Goal: Task Accomplishment & Management: Manage account settings

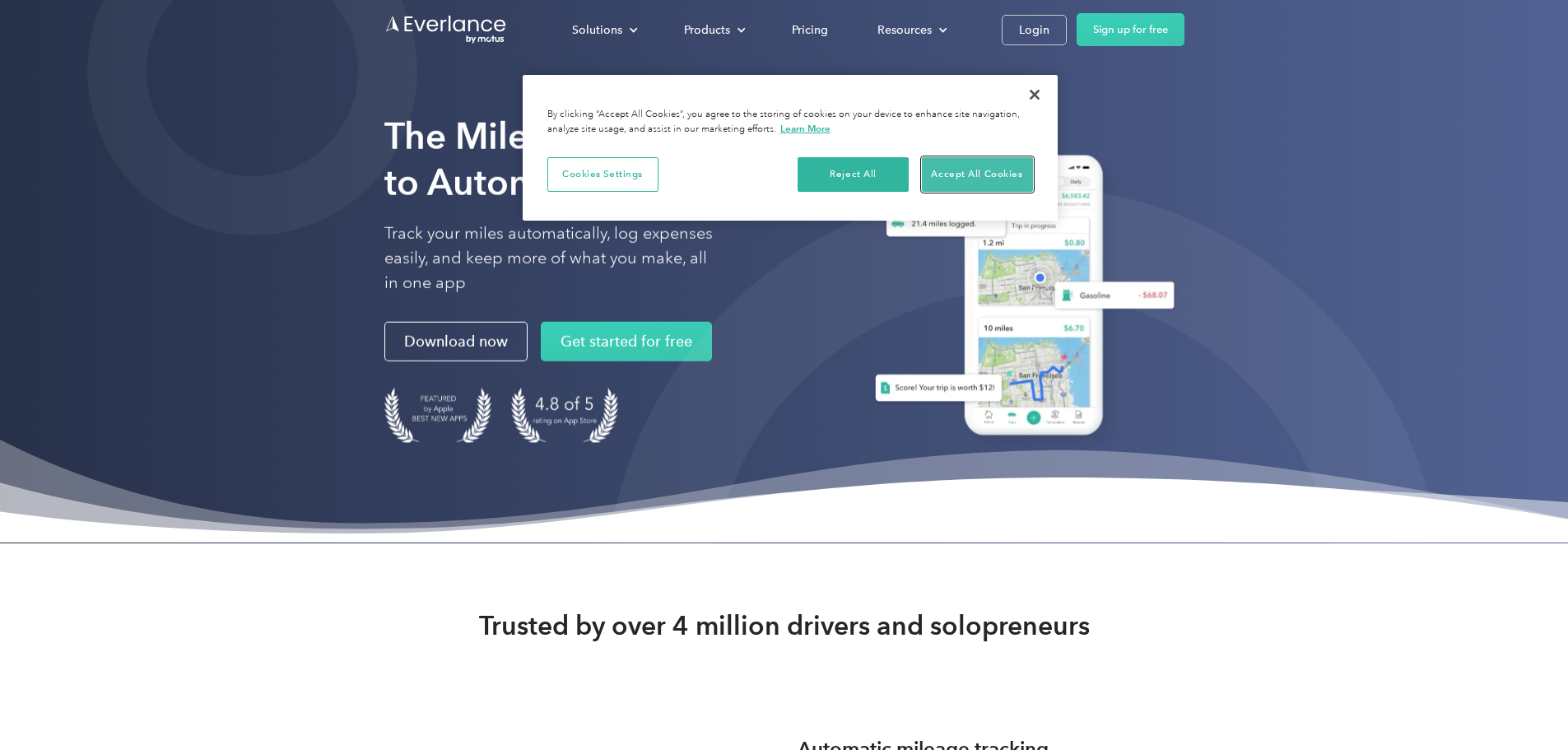
click at [952, 175] on button "Accept All Cookies" at bounding box center [977, 174] width 111 height 34
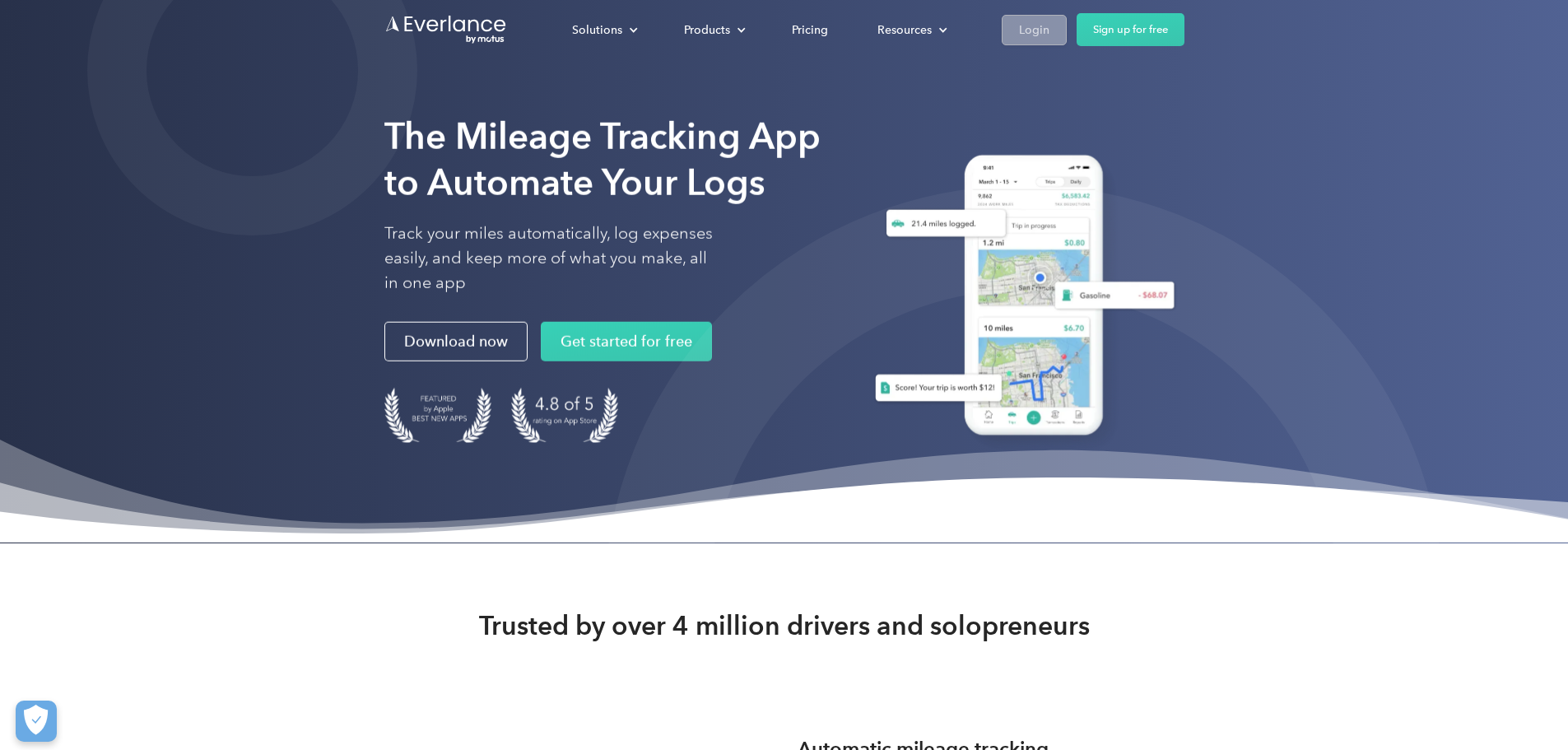
click at [1050, 39] on div "Login" at bounding box center [1035, 30] width 30 height 21
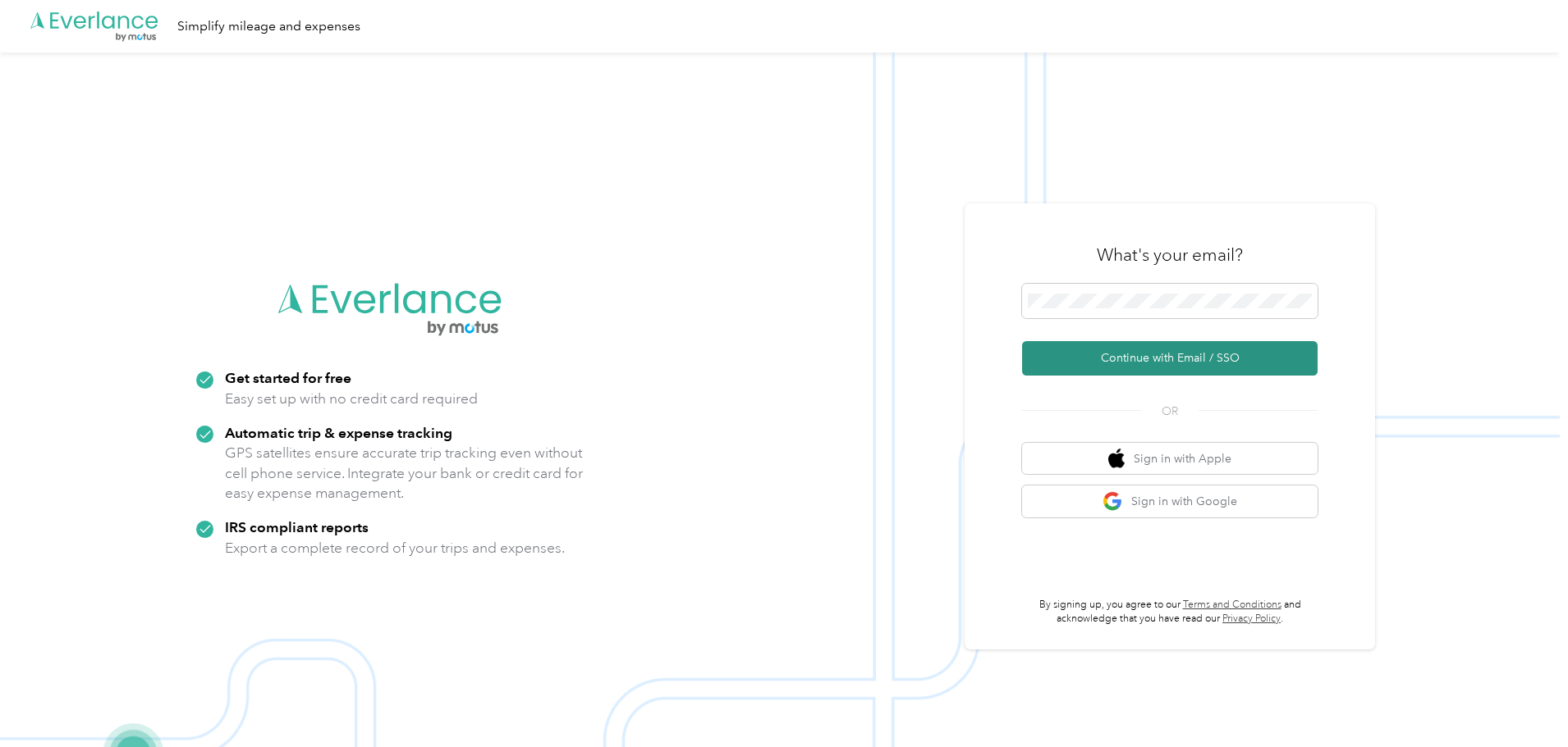
click at [1112, 356] on button "Continue with Email / SSO" at bounding box center [1169, 359] width 295 height 34
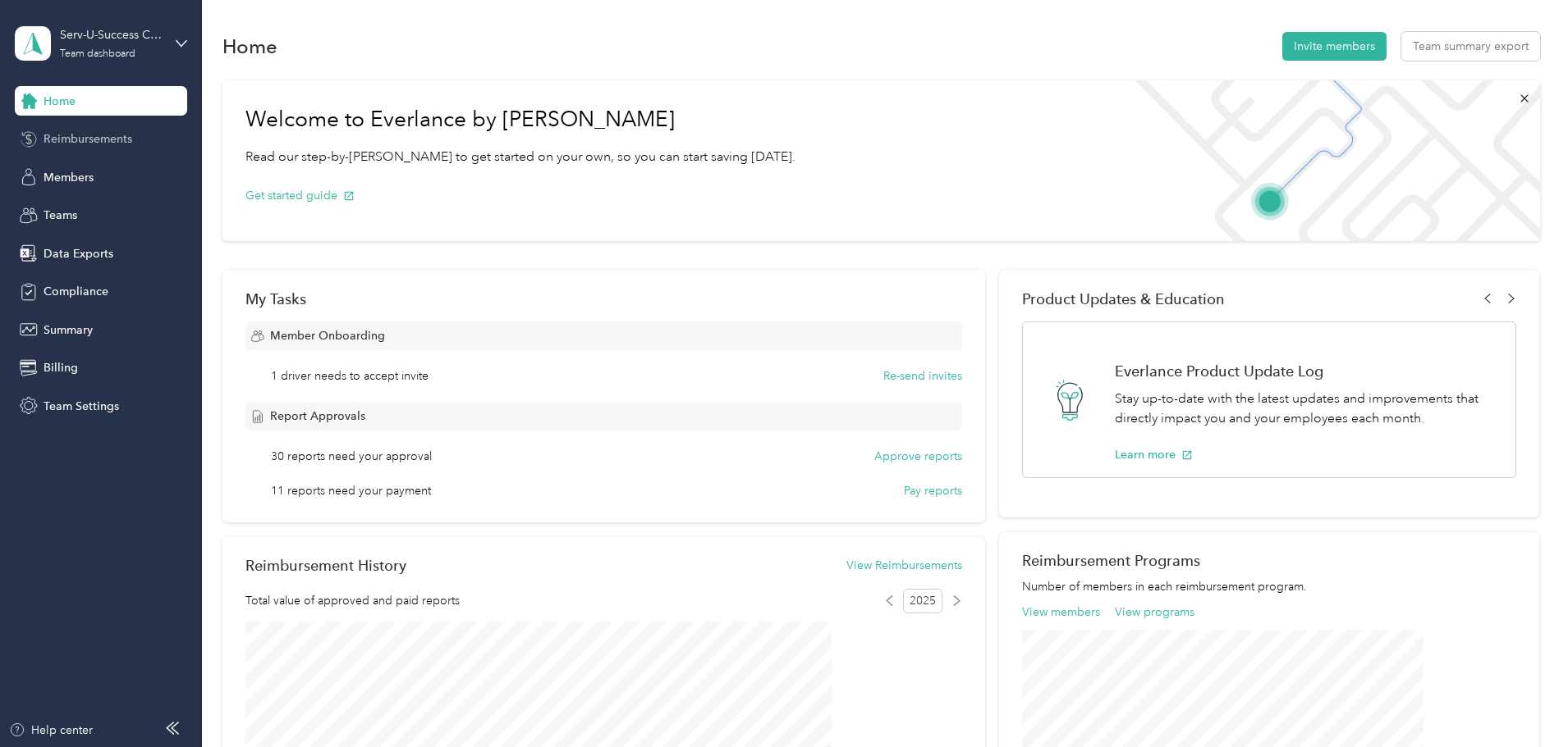
click at [90, 144] on span "Reimbursements" at bounding box center [87, 139] width 88 height 17
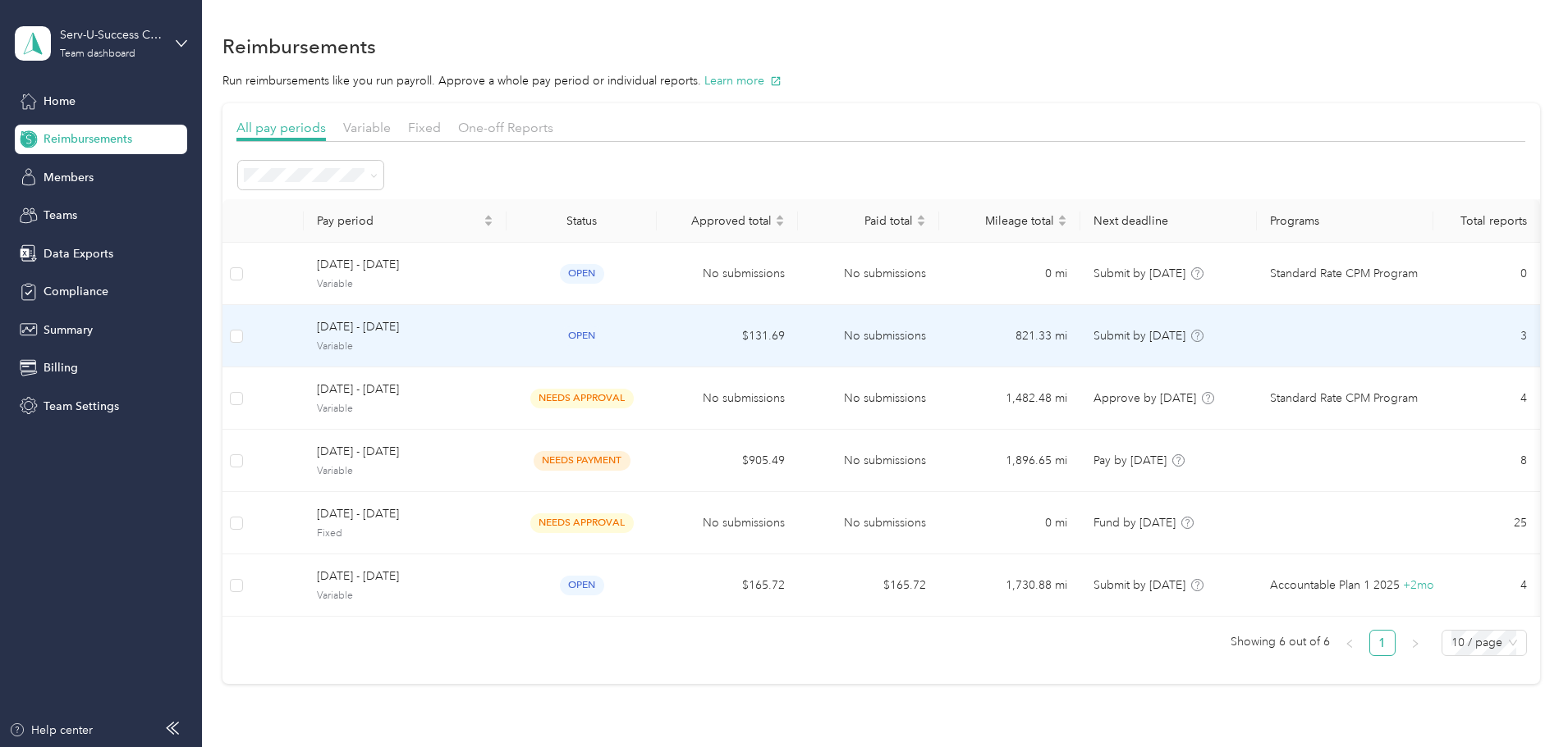
click at [493, 332] on span "September 22 - 28, 2025" at bounding box center [406, 327] width 177 height 18
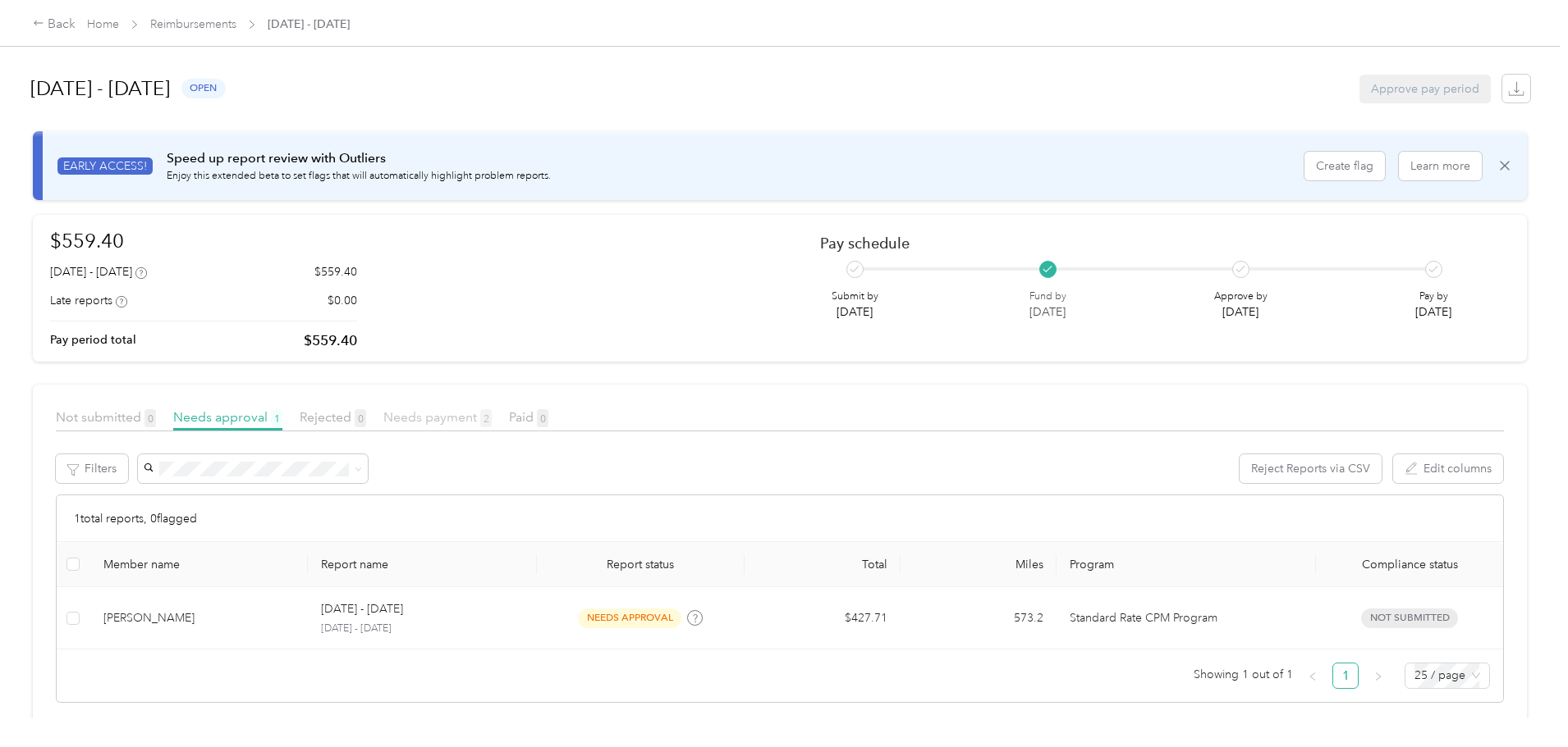
click at [492, 420] on span "Needs payment 2" at bounding box center [438, 417] width 108 height 15
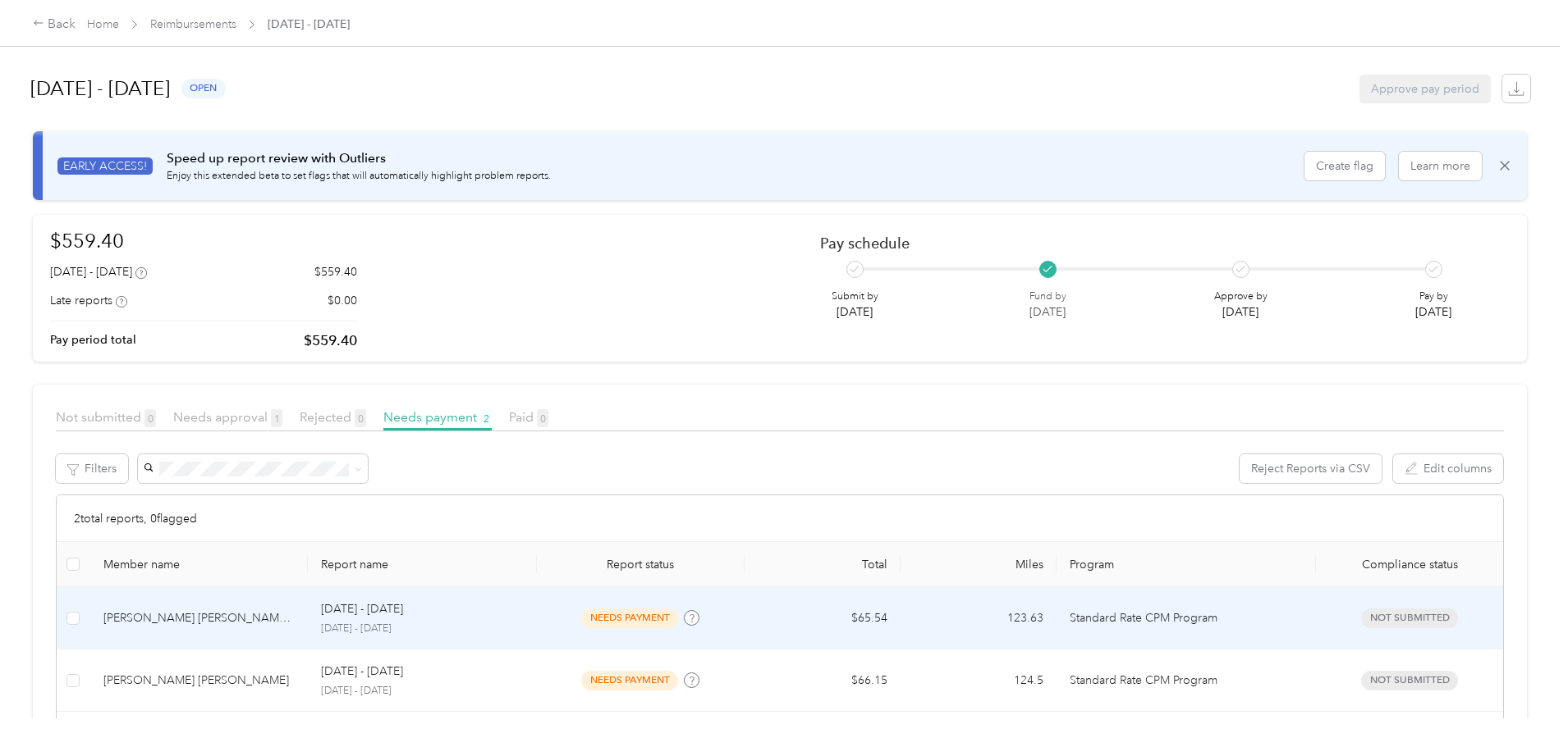
scroll to position [82, 0]
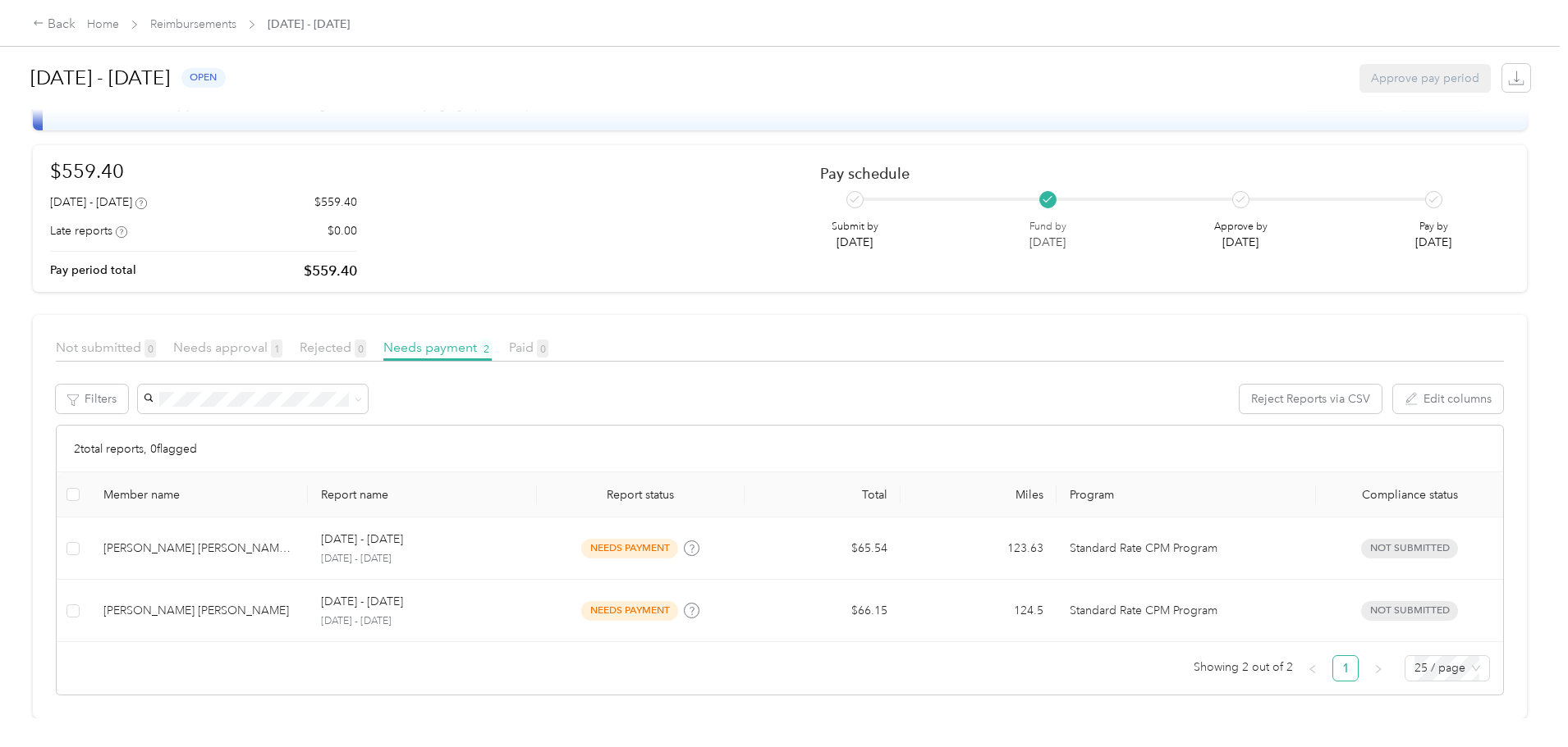
click at [282, 340] on span "Needs approval 1" at bounding box center [227, 347] width 109 height 15
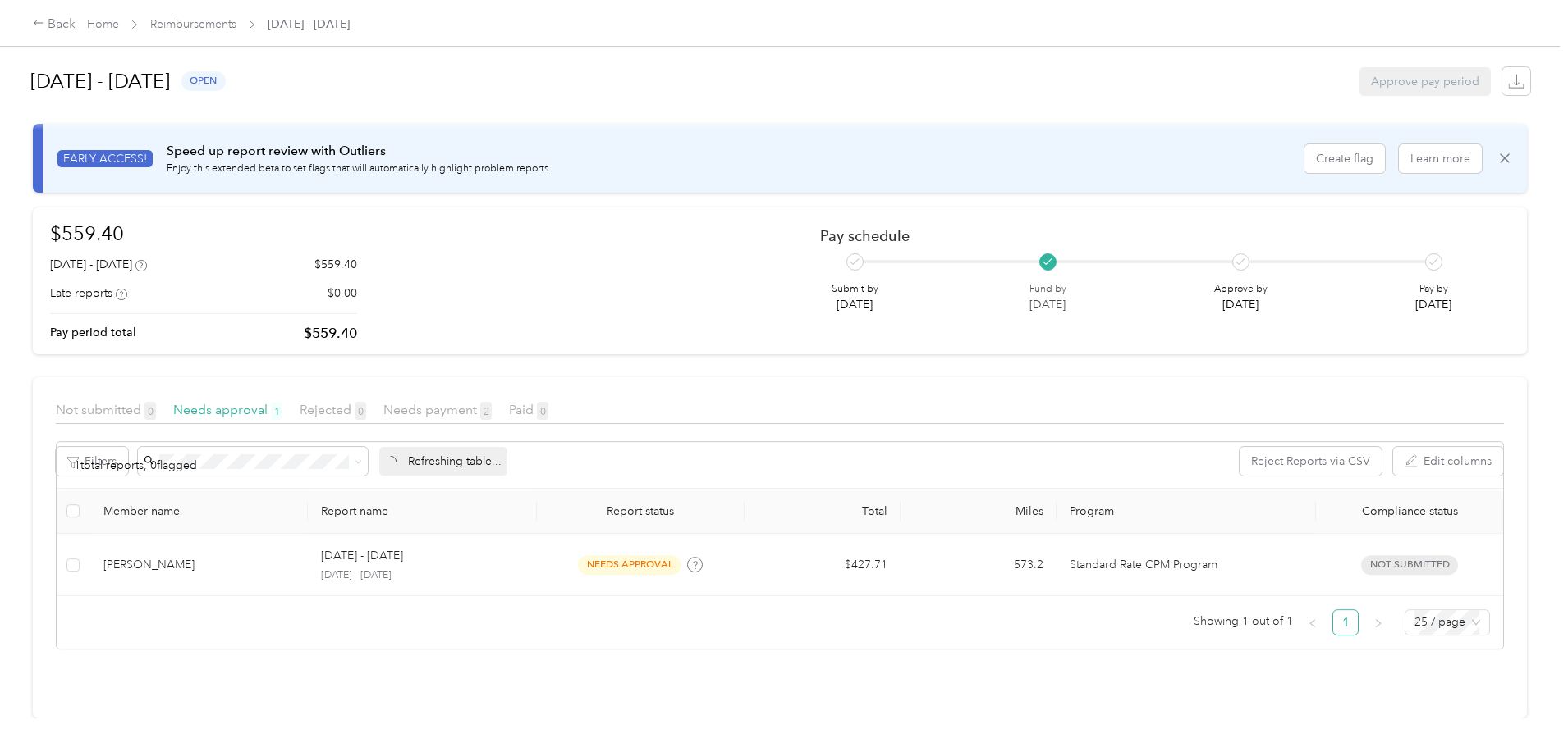
scroll to position [20, 0]
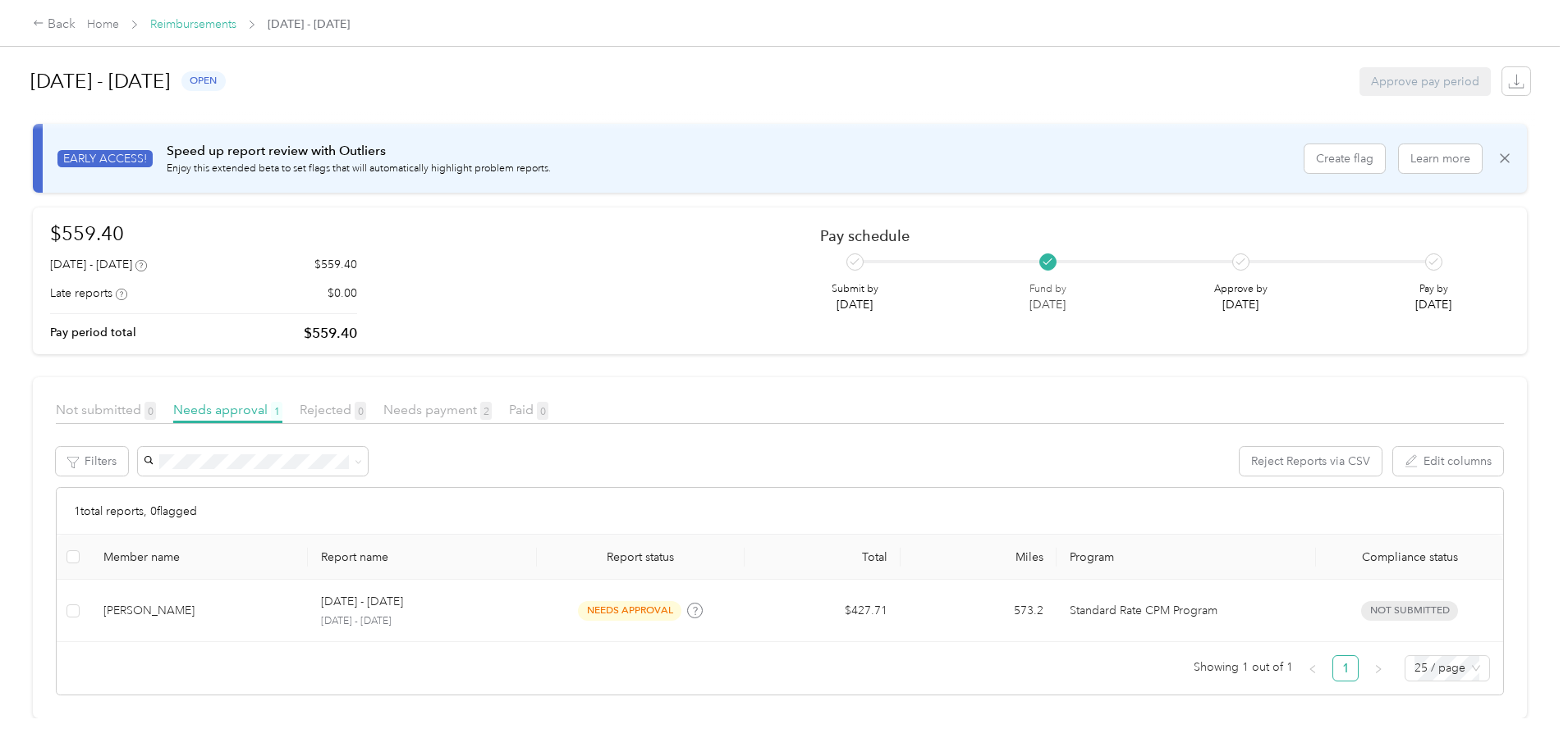
click at [236, 21] on link "Reimbursements" at bounding box center [193, 24] width 86 height 14
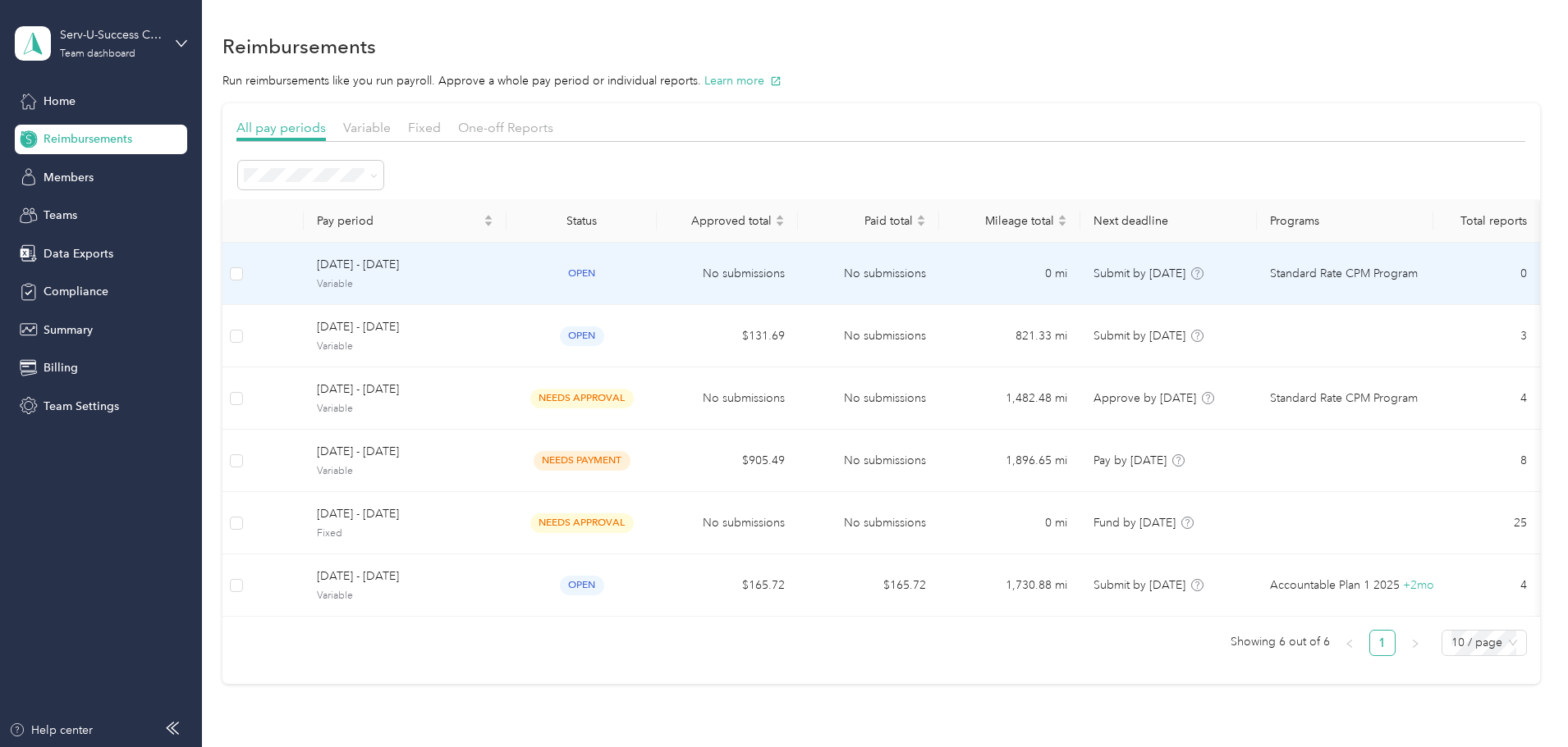
click at [493, 278] on span "Variable" at bounding box center [406, 285] width 177 height 15
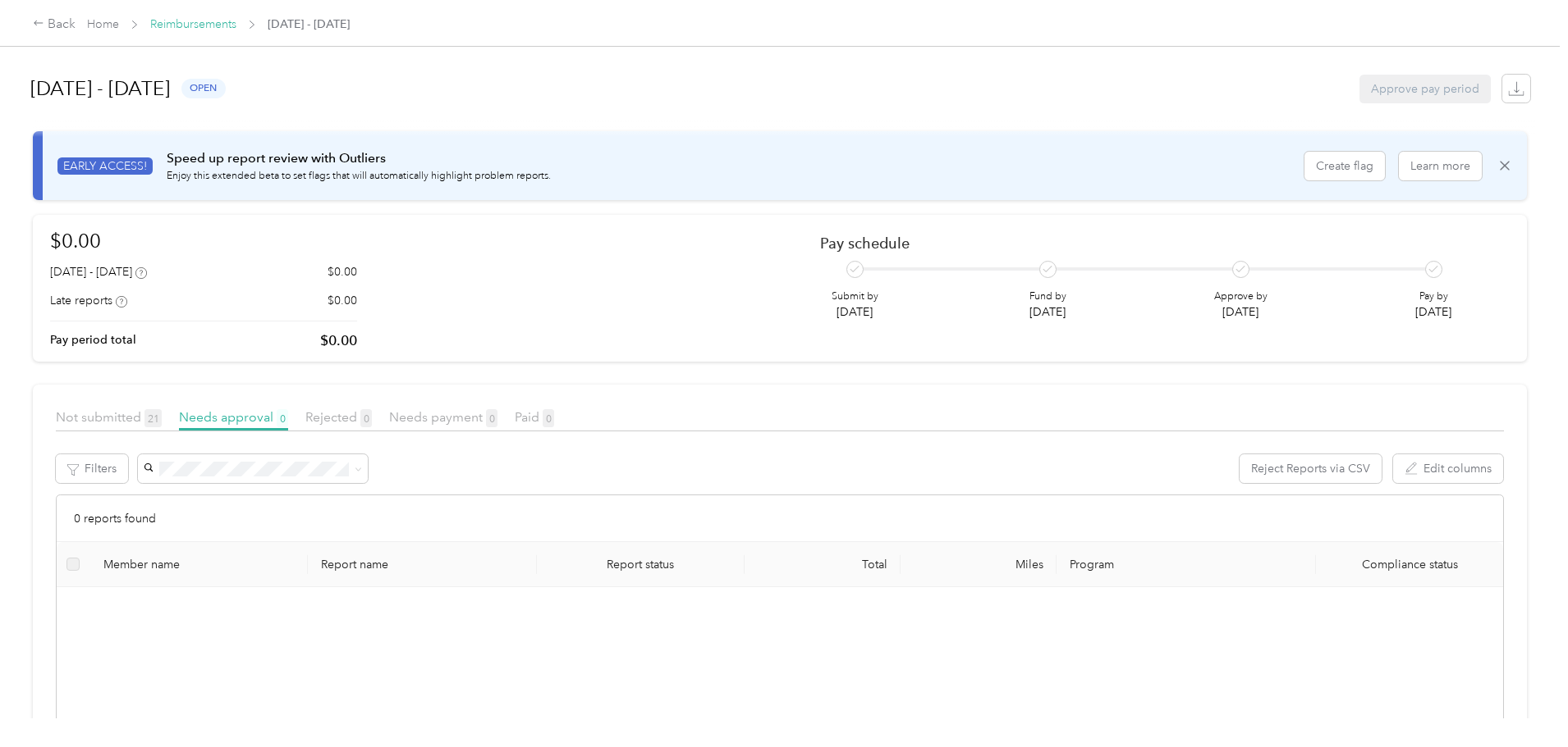
click at [236, 23] on link "Reimbursements" at bounding box center [193, 24] width 86 height 14
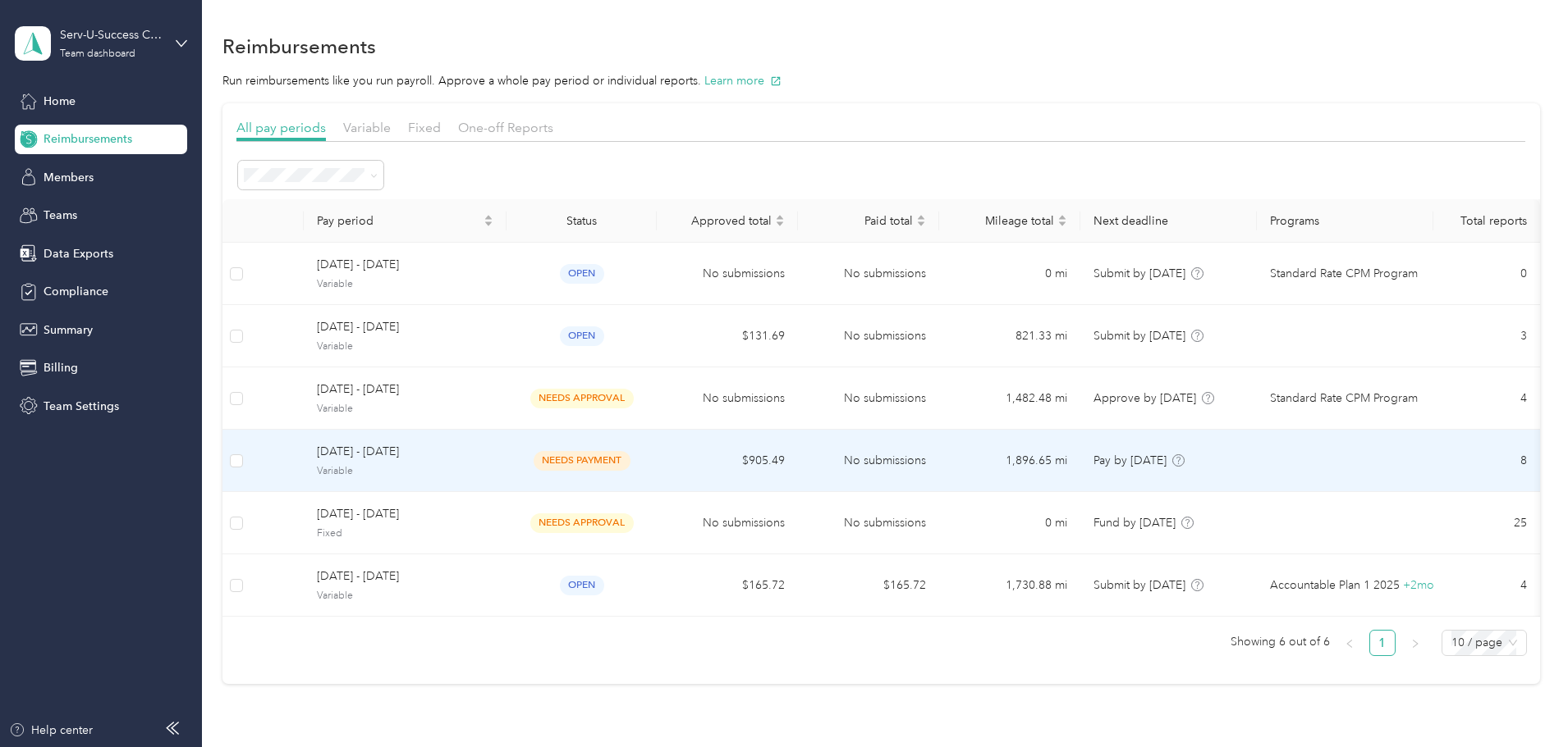
click at [493, 453] on span "September 15 - 21, 2025" at bounding box center [406, 452] width 177 height 18
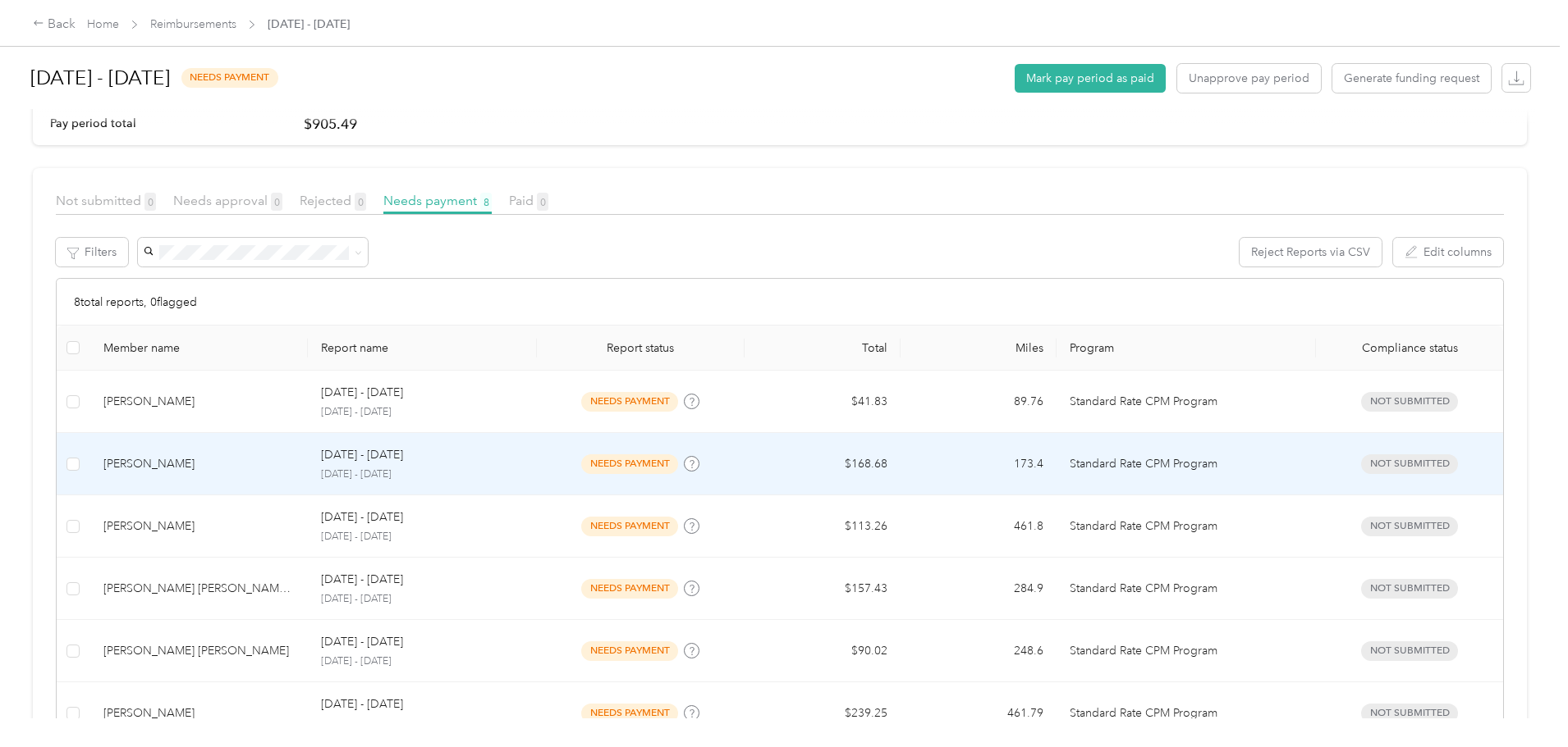
scroll to position [246, 0]
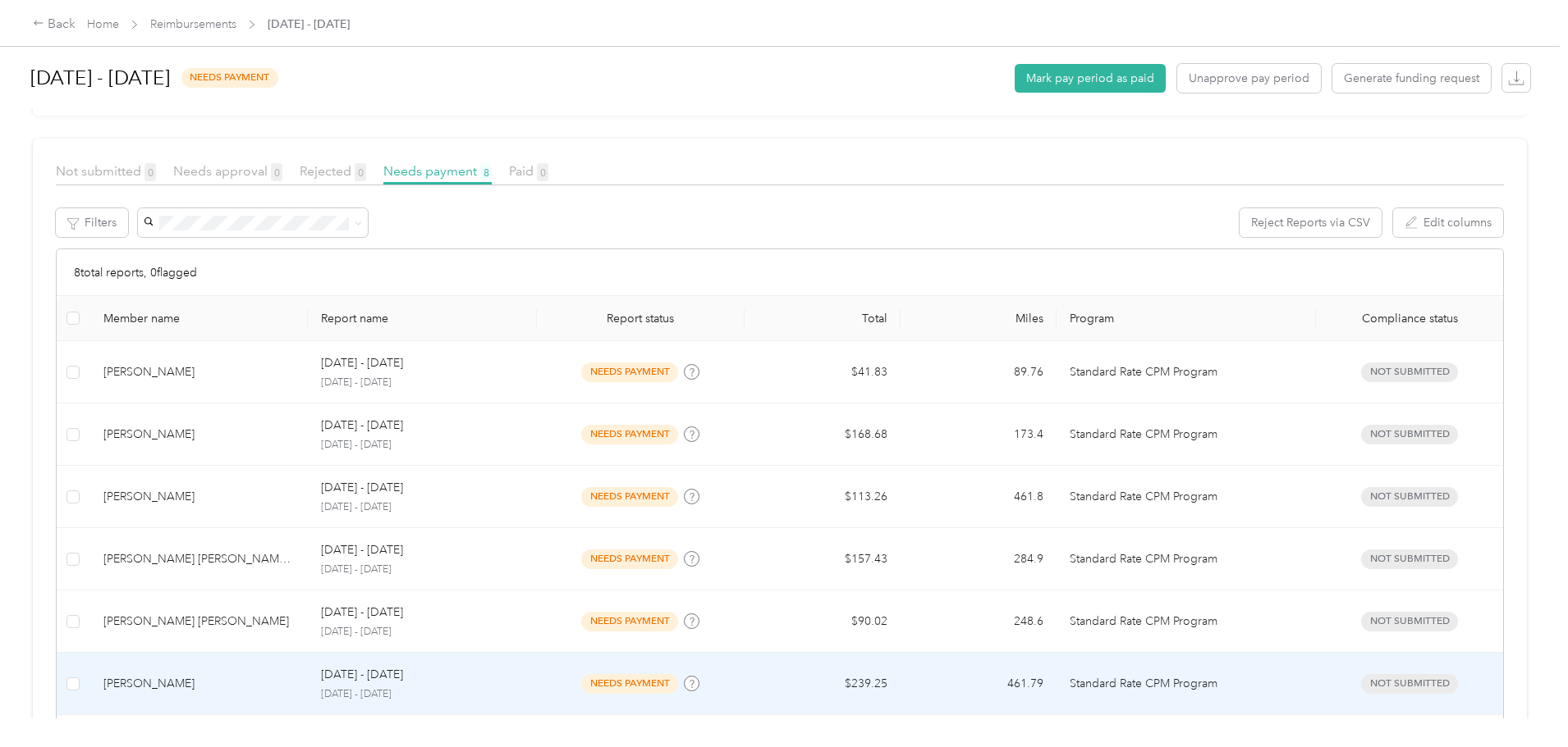
click at [403, 675] on p "Sep 15 - 21, 2025" at bounding box center [362, 675] width 82 height 18
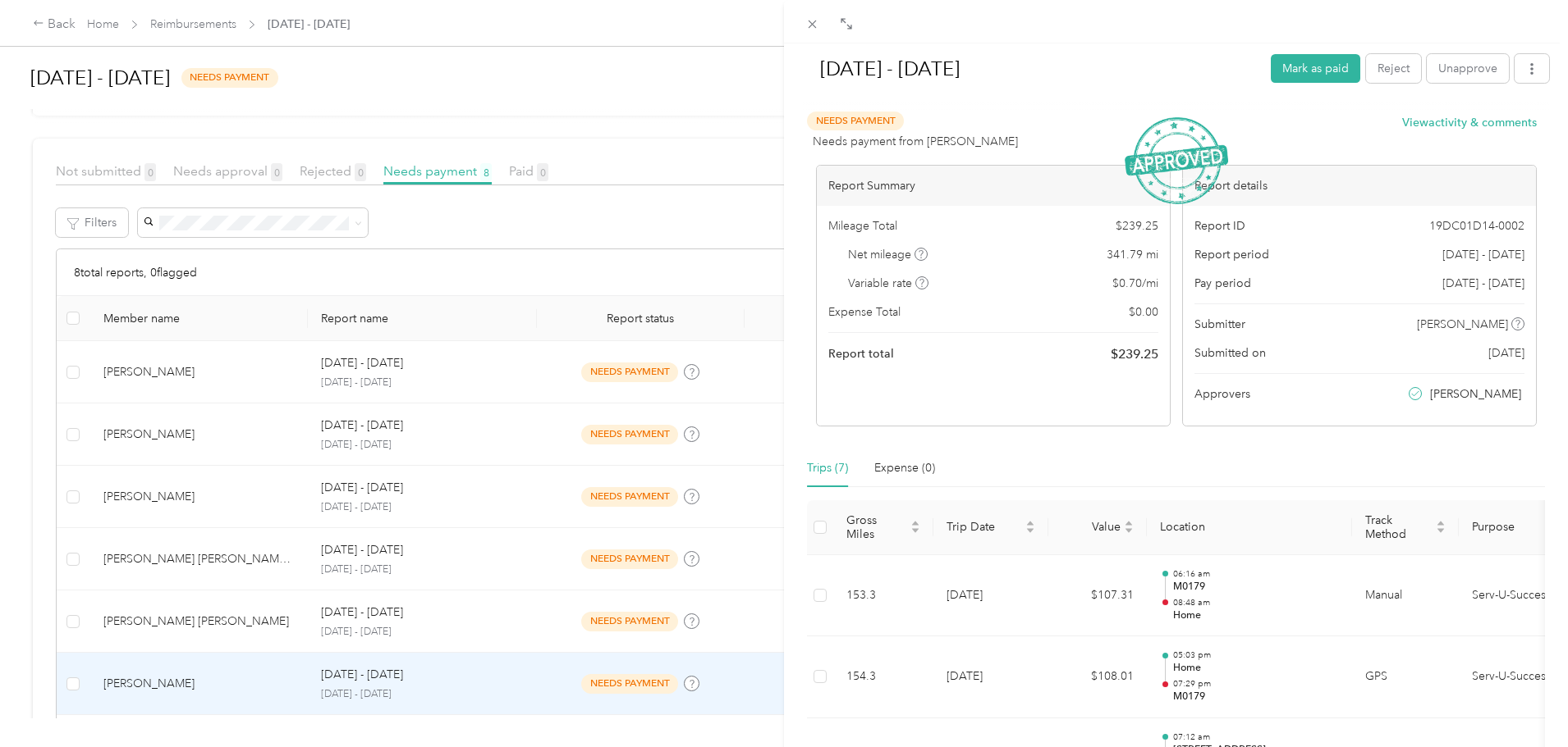
click at [310, 28] on div "Sep 15 - 21, 2025 Mark as paid Reject Unapprove Needs Payment Needs payment fro…" at bounding box center [784, 373] width 1568 height 747
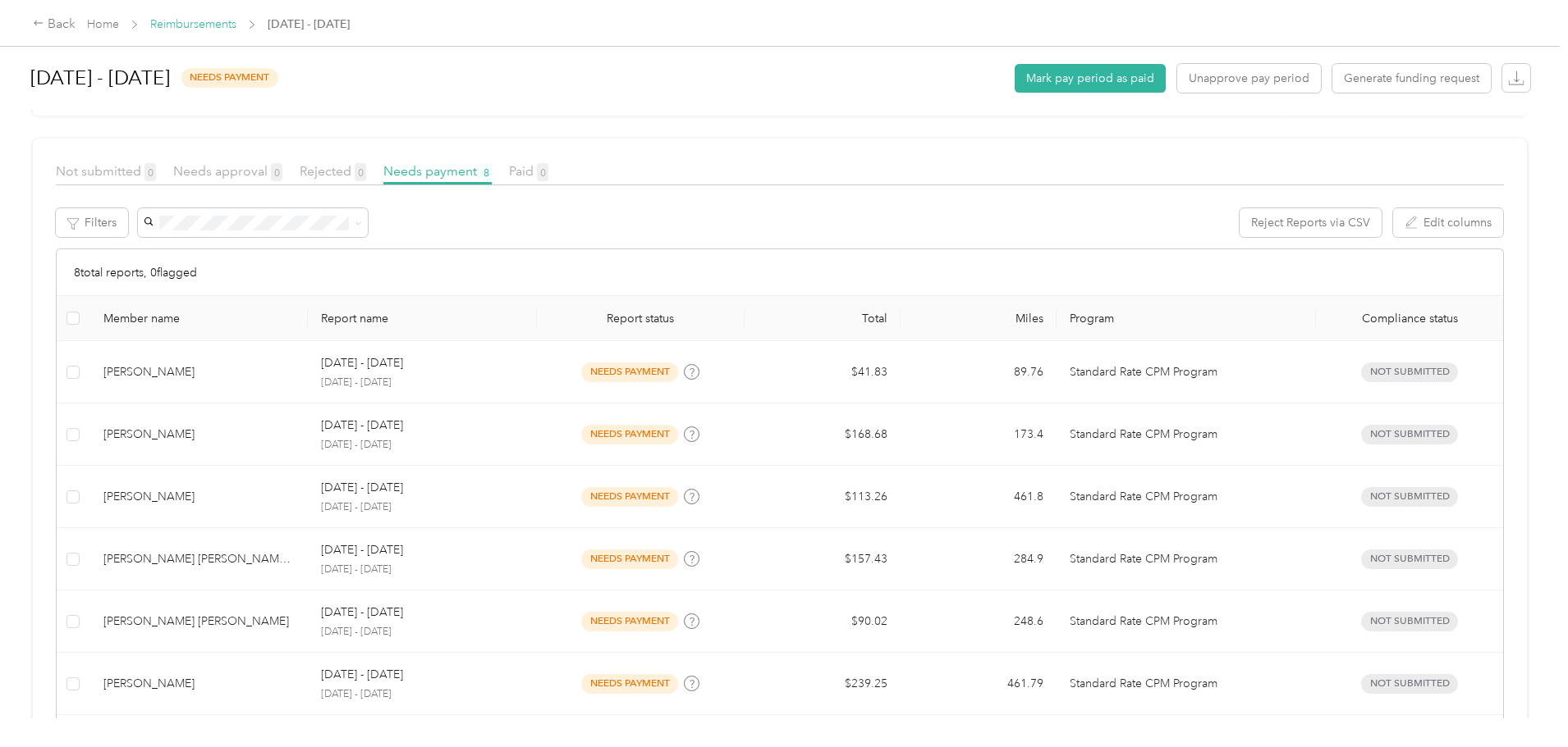
click at [236, 28] on link "Reimbursements" at bounding box center [193, 24] width 86 height 14
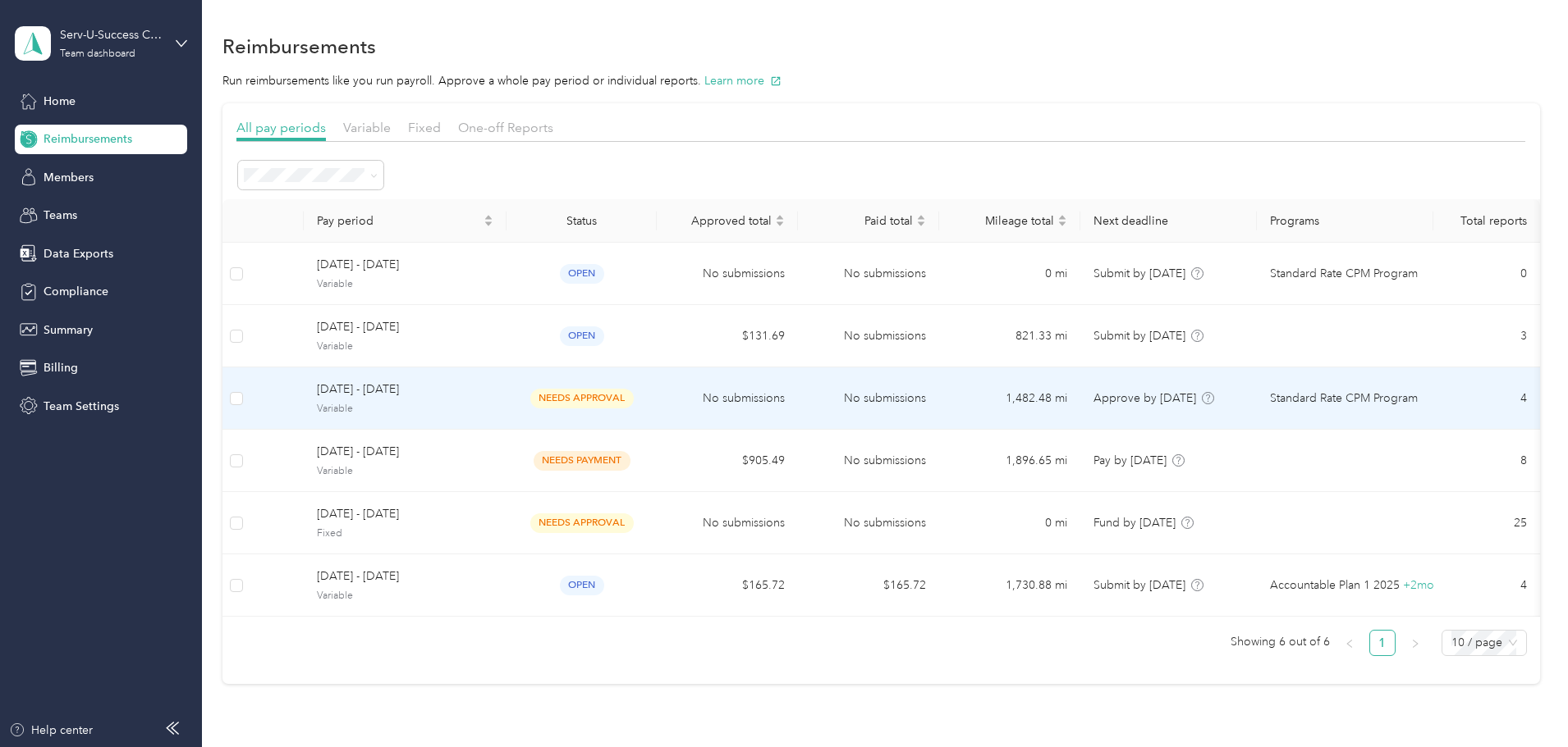
click at [474, 409] on span "Variable" at bounding box center [406, 409] width 177 height 15
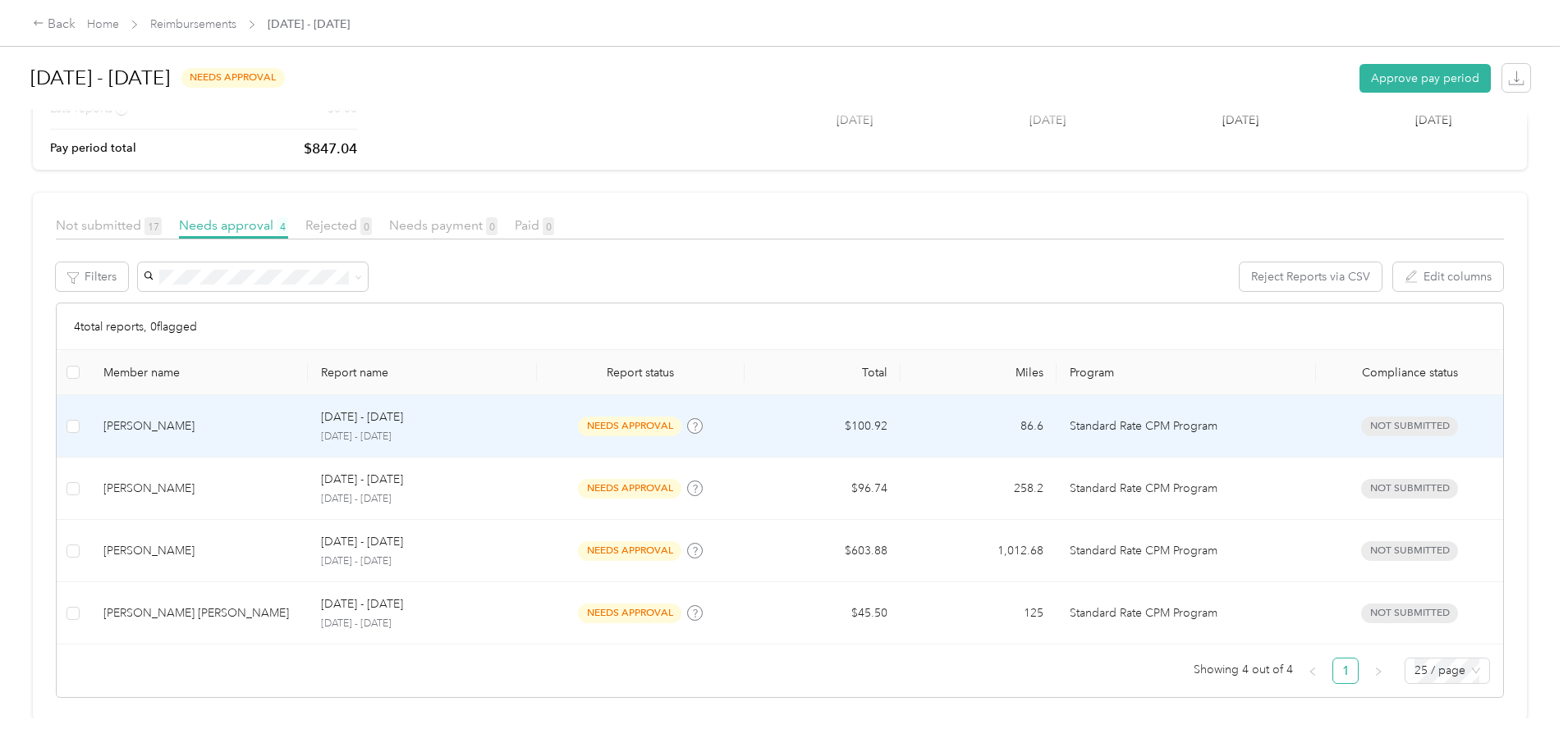
scroll to position [207, 0]
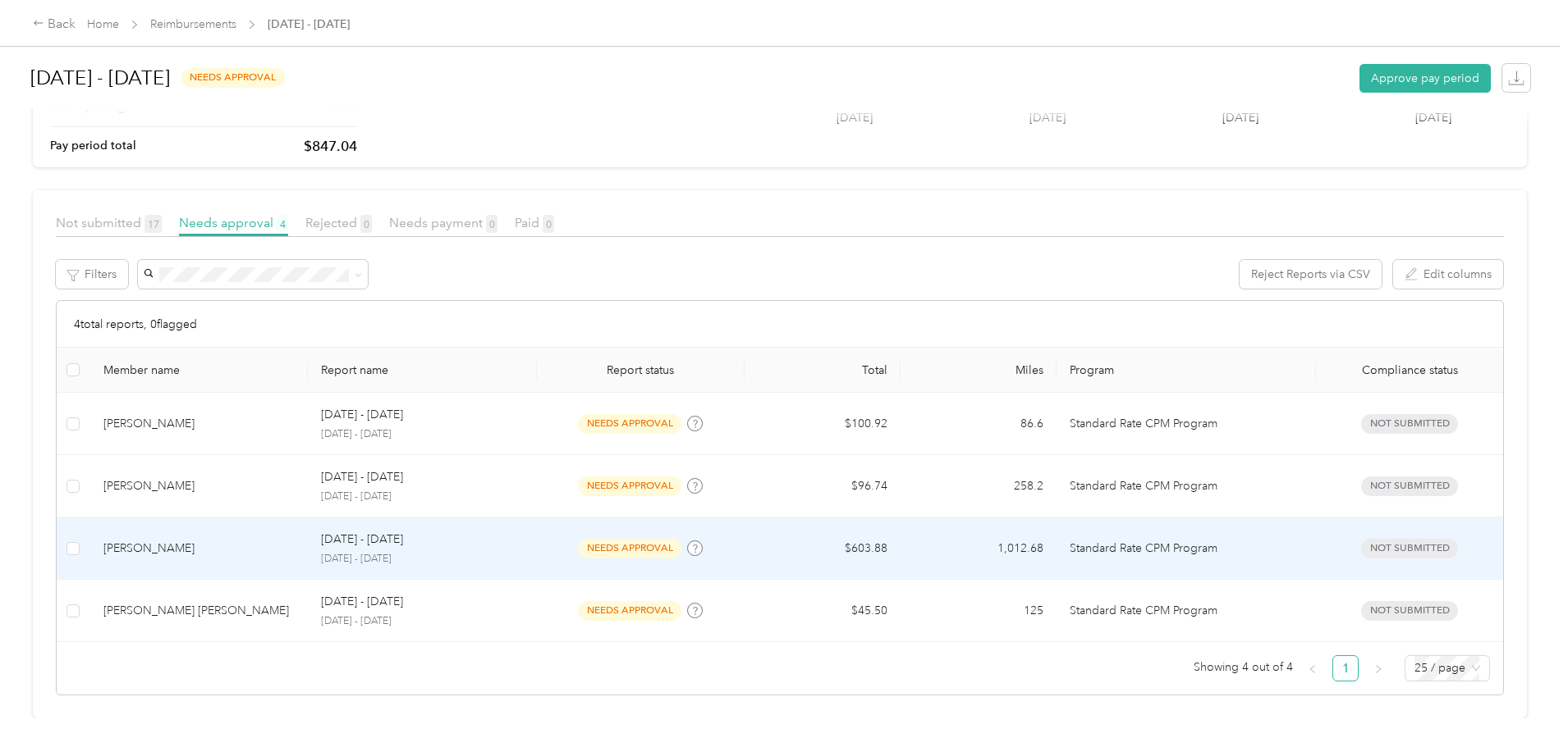
click at [286, 541] on div "Aaron C Gensler" at bounding box center [199, 549] width 192 height 18
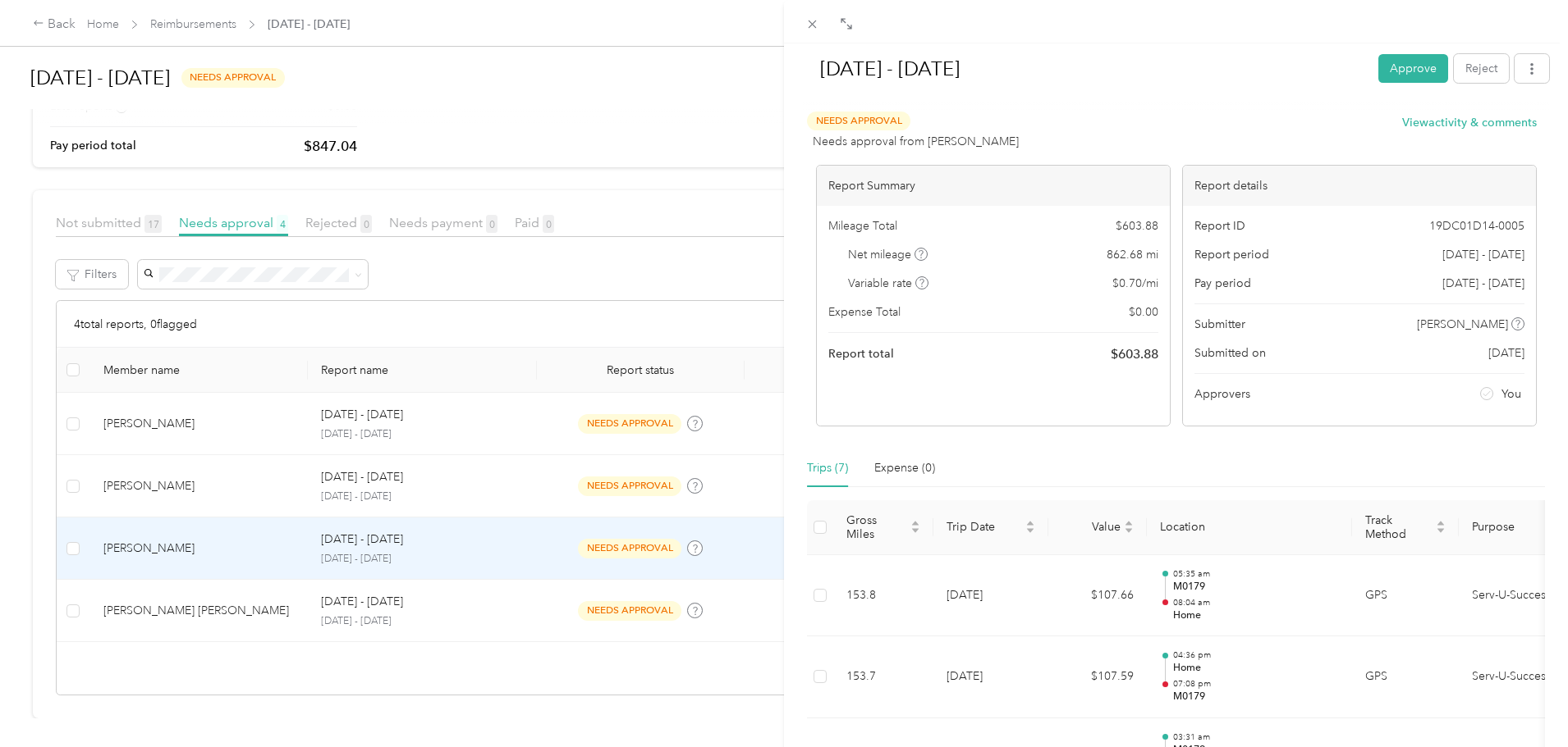
click at [51, 245] on div "Sep 21 - 27, 2025 Approve Reject Needs Approval Needs approval from Bonnie J Ka…" at bounding box center [784, 373] width 1568 height 747
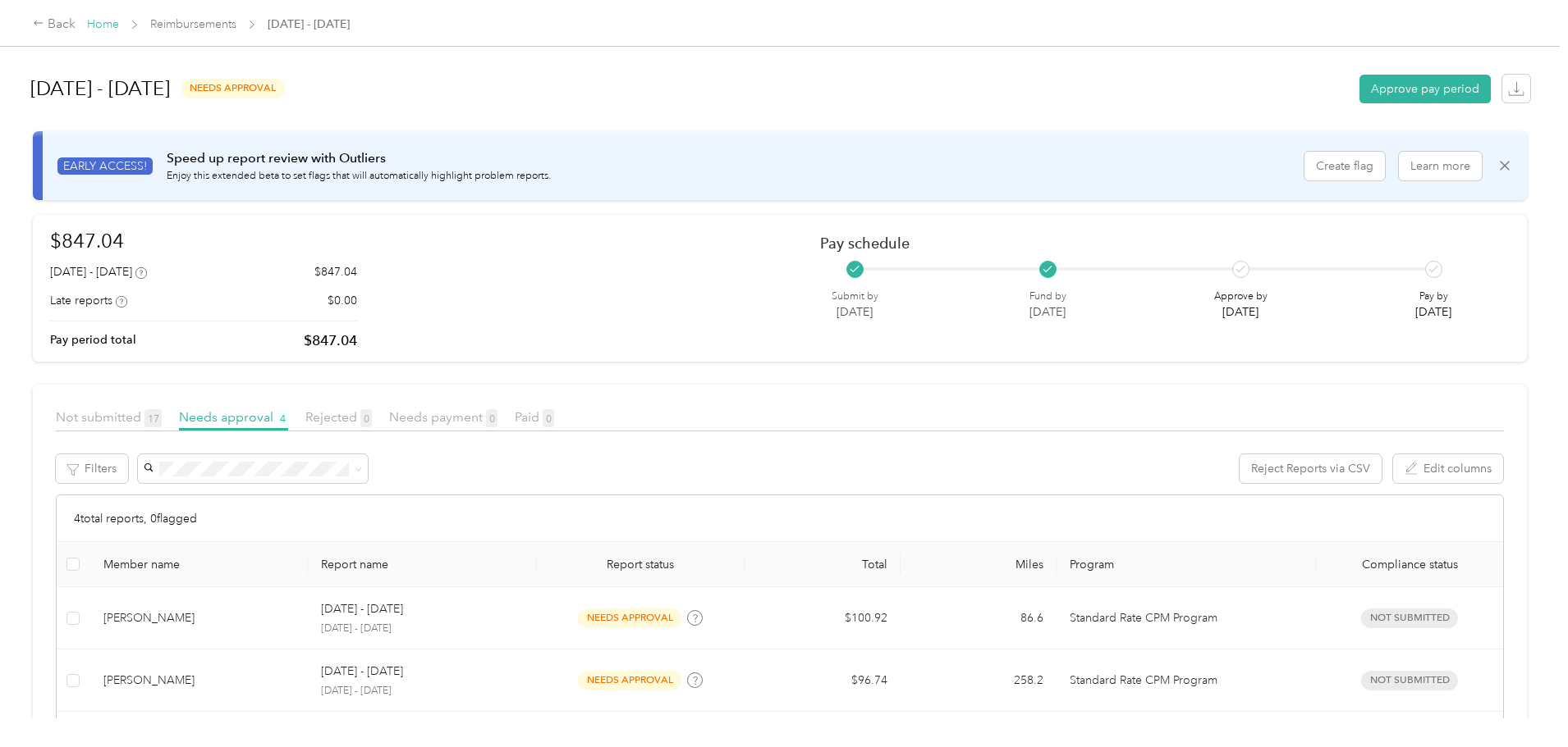
click at [119, 29] on link "Home" at bounding box center [104, 24] width 32 height 14
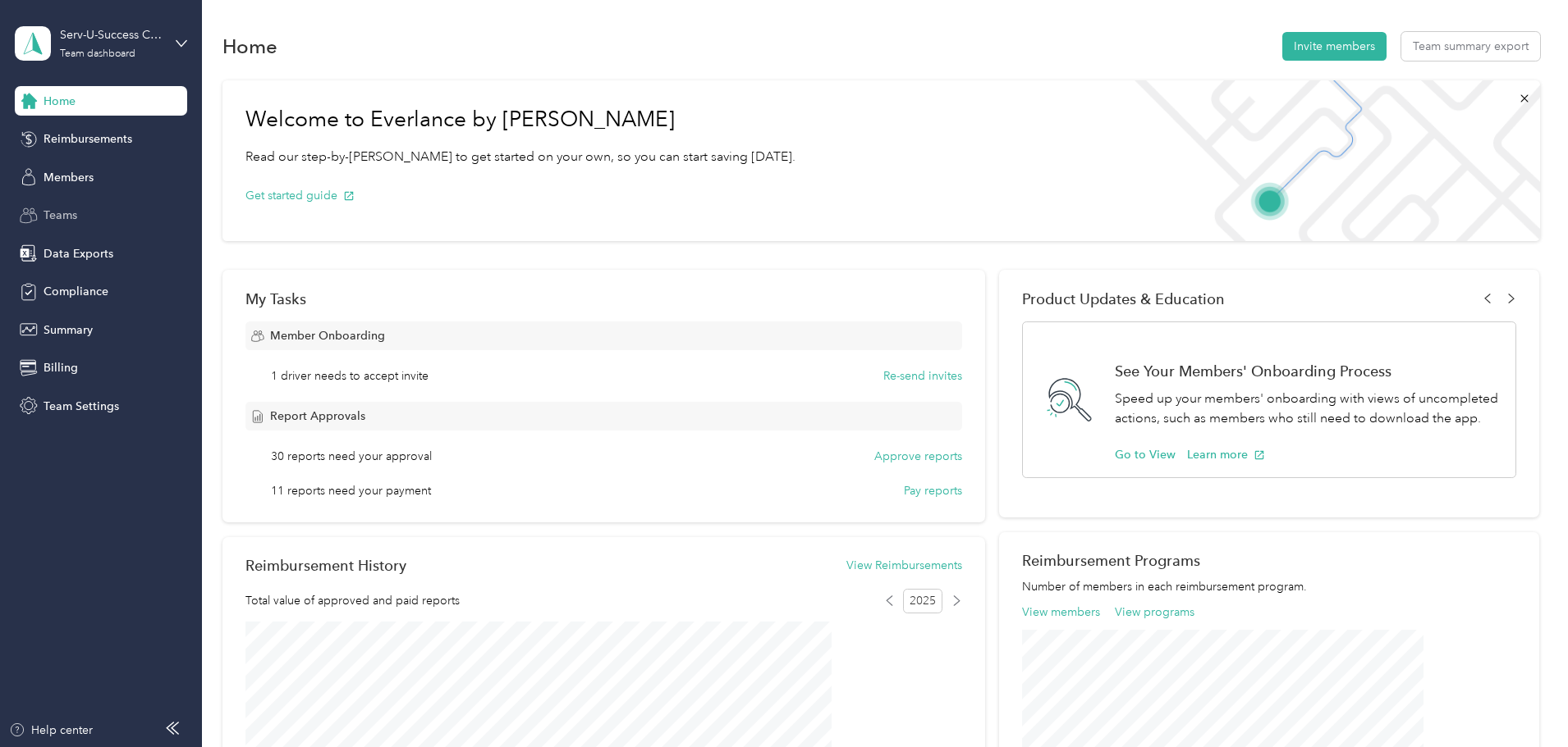
click at [37, 219] on icon at bounding box center [33, 216] width 9 height 9
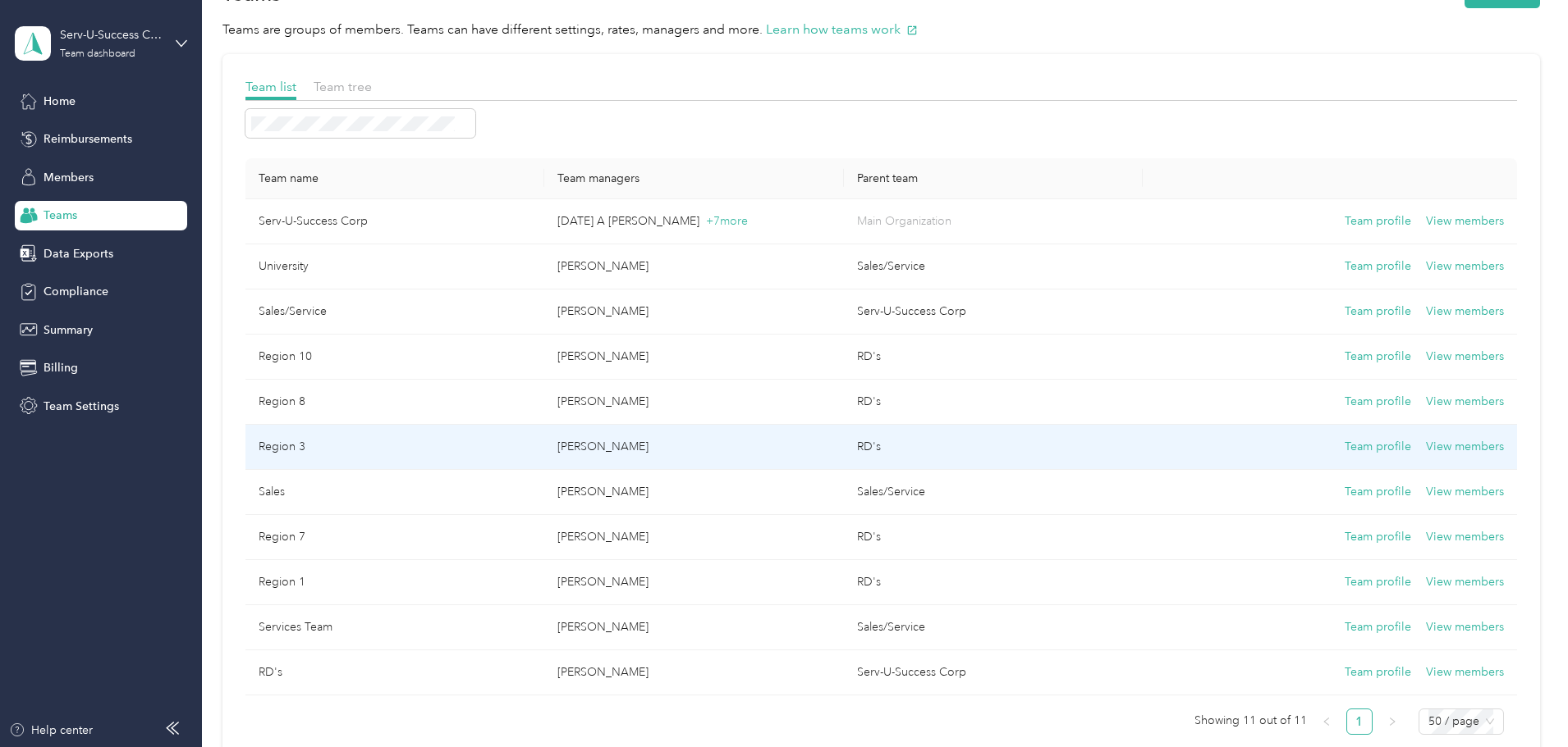
scroll to position [82, 0]
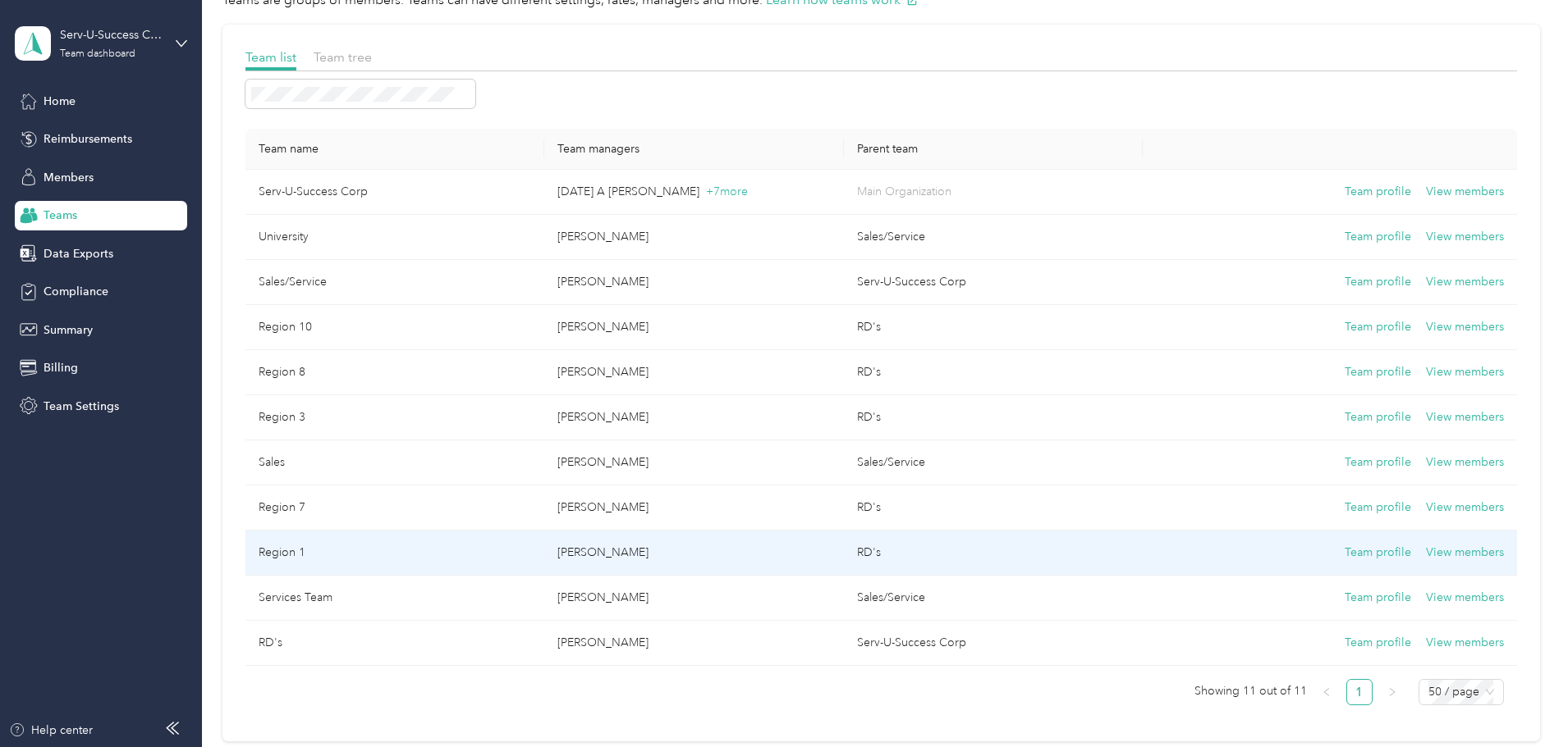
click at [417, 547] on td "Region 1" at bounding box center [394, 553] width 299 height 46
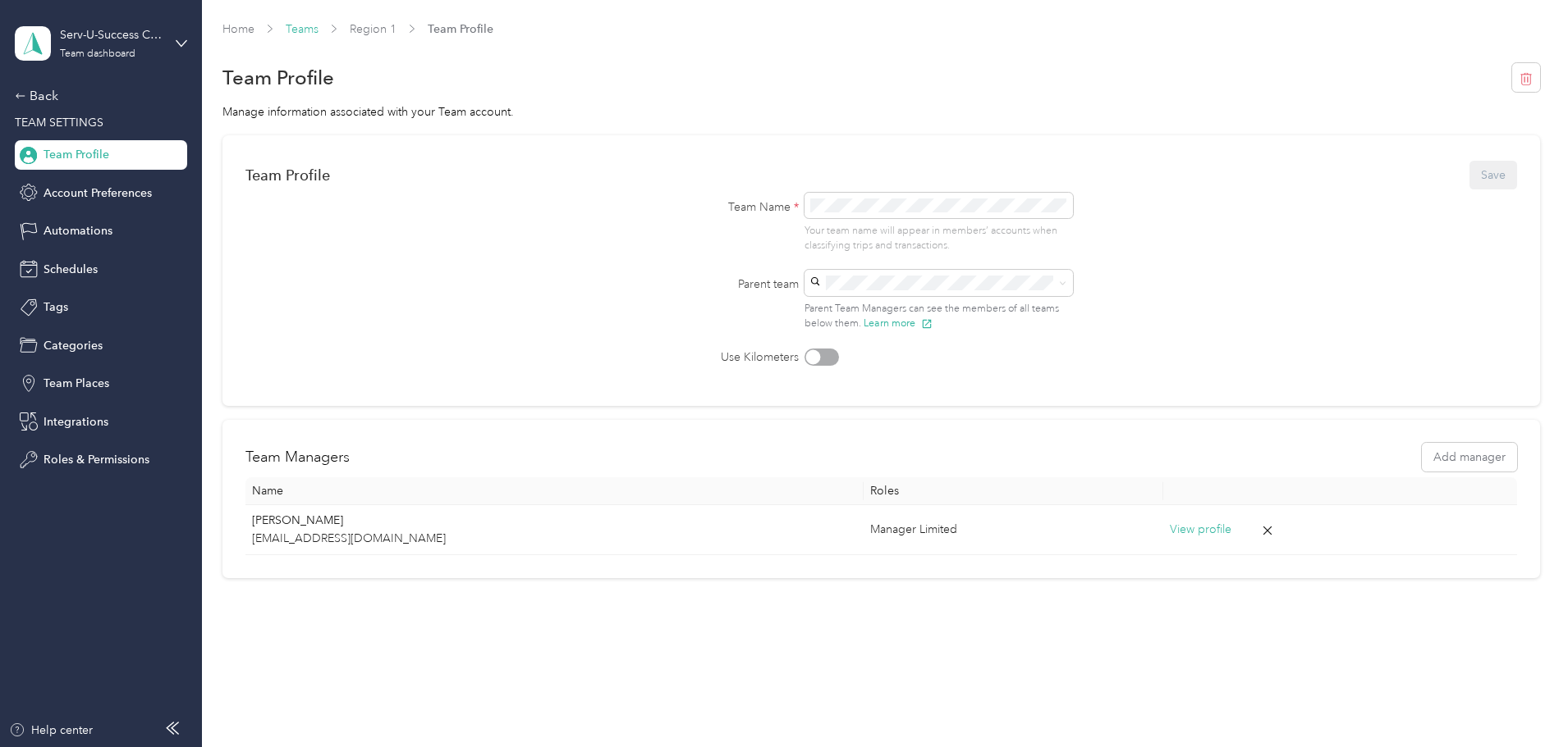
click at [318, 28] on link "Teams" at bounding box center [302, 28] width 33 height 14
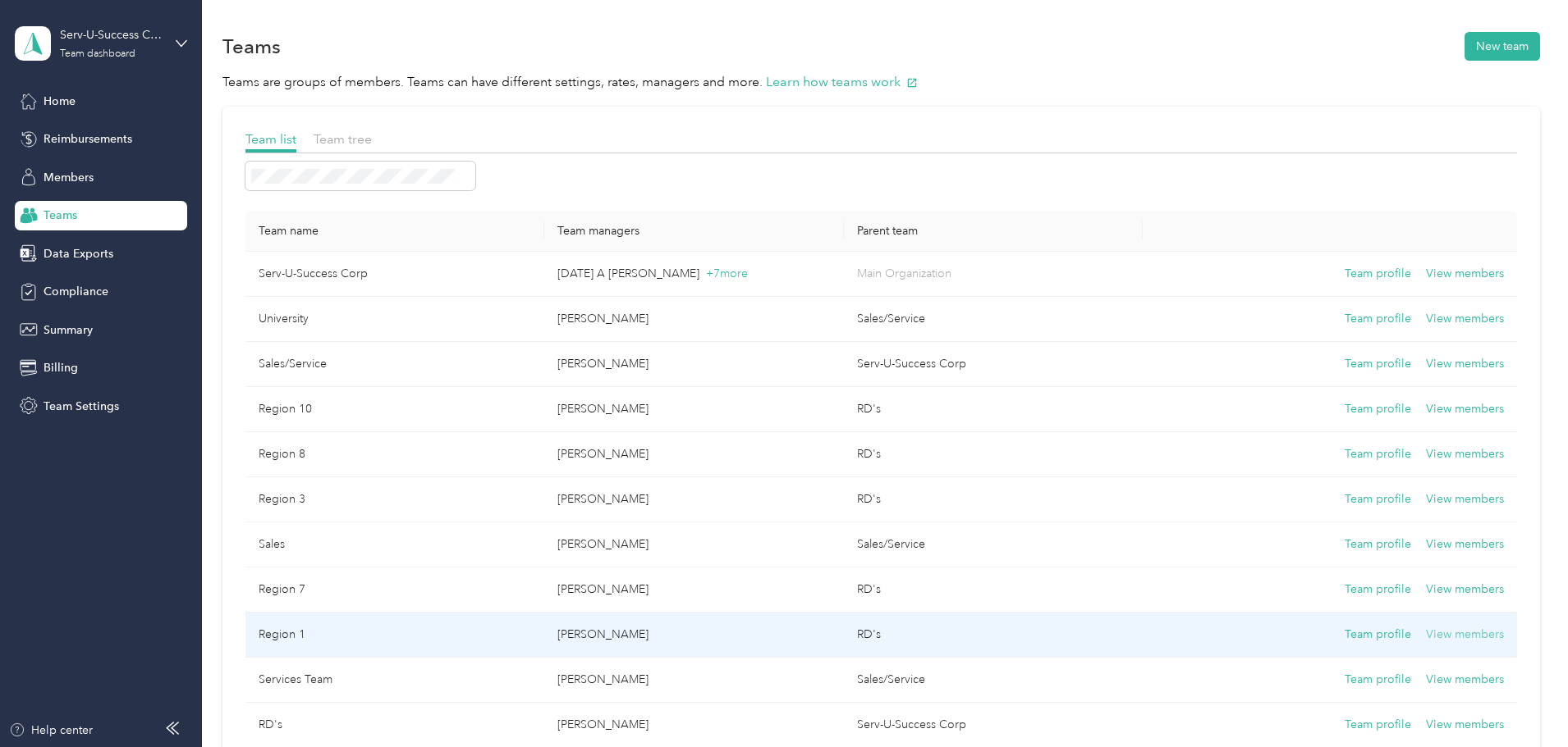
click at [1426, 639] on button "View members" at bounding box center [1464, 634] width 78 height 18
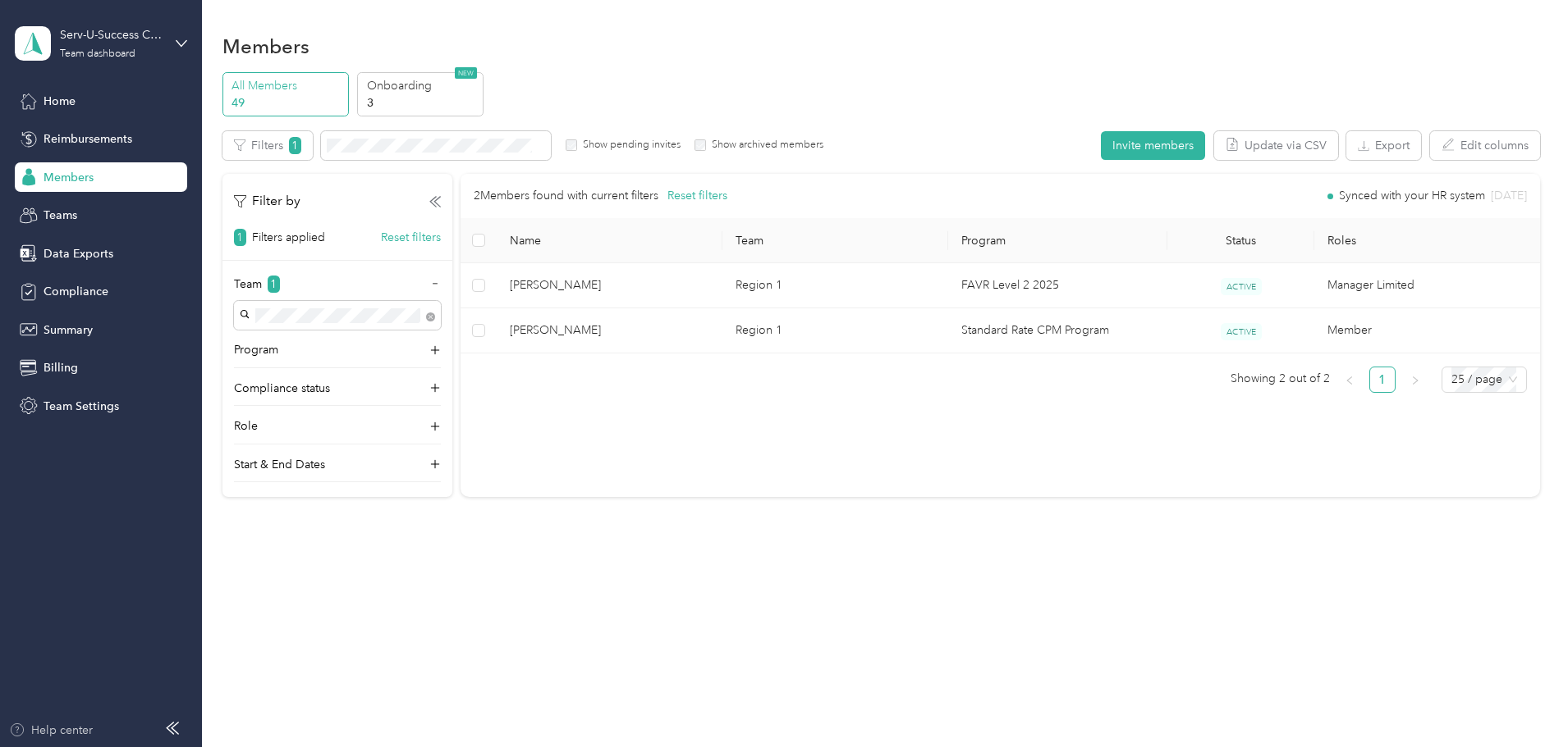
click at [31, 725] on div "Help center" at bounding box center [51, 730] width 84 height 17
click at [74, 407] on span "Team Settings" at bounding box center [82, 406] width 76 height 17
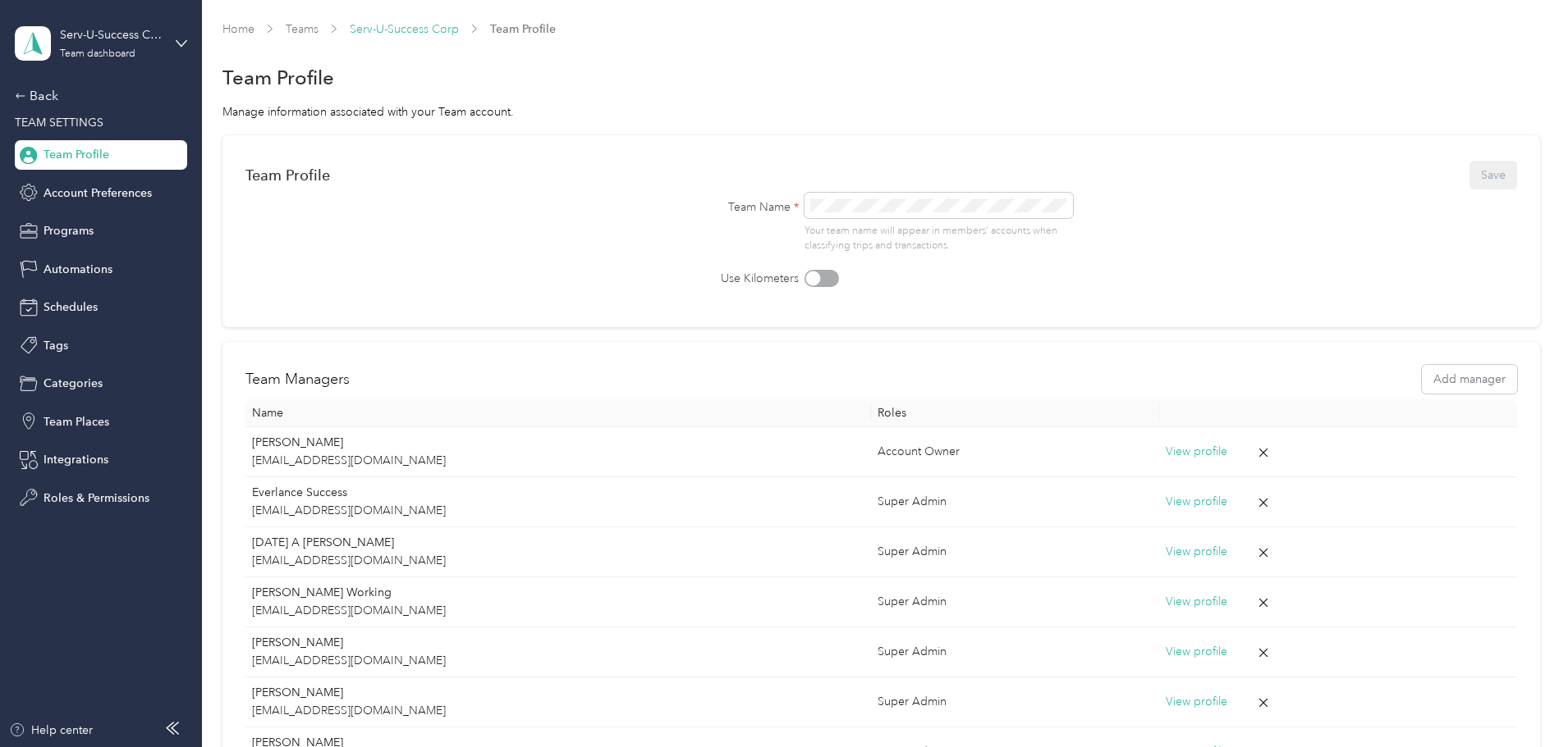
click at [459, 28] on link "Serv-U-Success Corp" at bounding box center [404, 28] width 109 height 14
click at [50, 270] on span "Automations" at bounding box center [78, 270] width 69 height 17
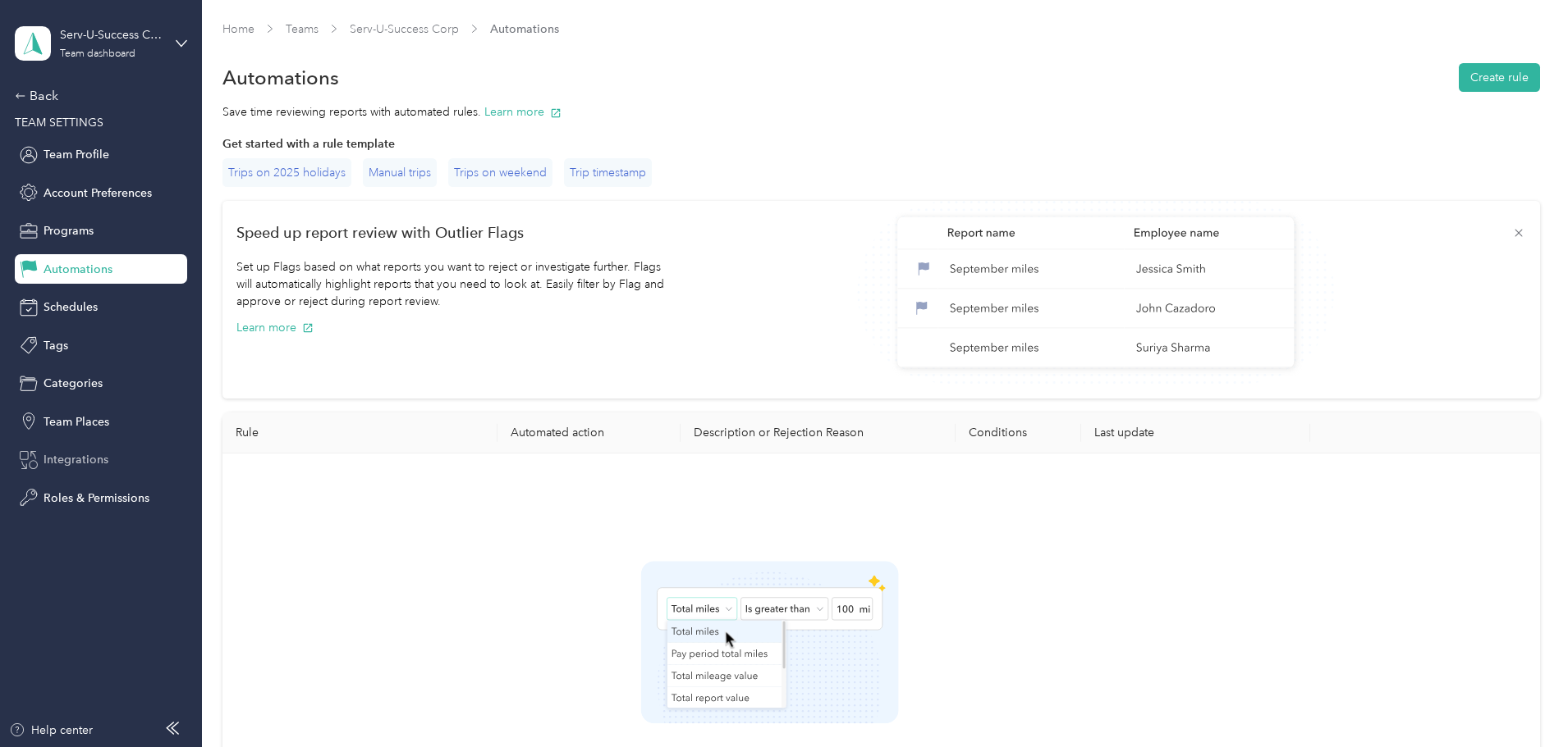
click at [84, 456] on span "Integrations" at bounding box center [76, 459] width 65 height 17
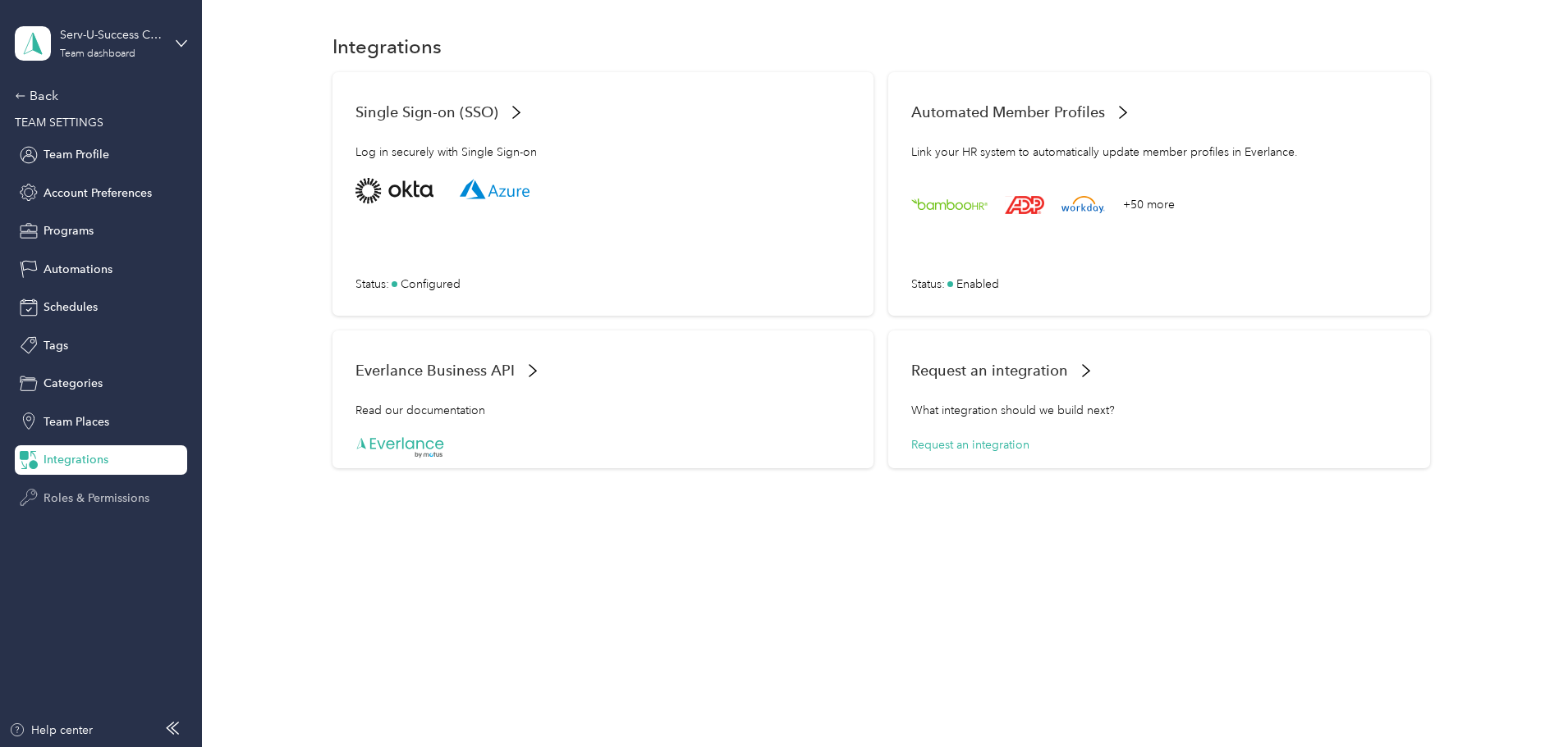
click at [78, 499] on span "Roles & Permissions" at bounding box center [96, 498] width 105 height 17
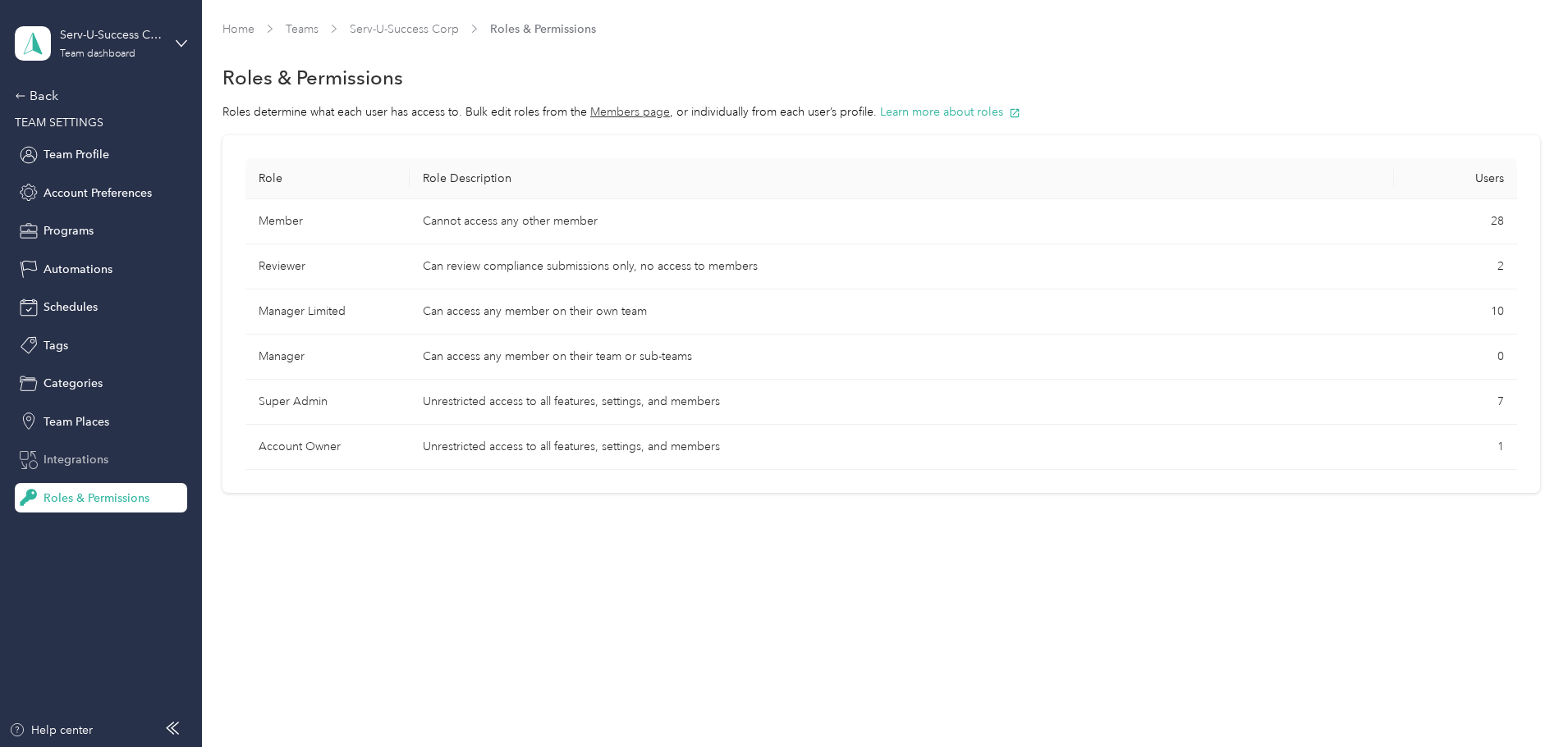
click at [73, 462] on span "Integrations" at bounding box center [76, 459] width 65 height 17
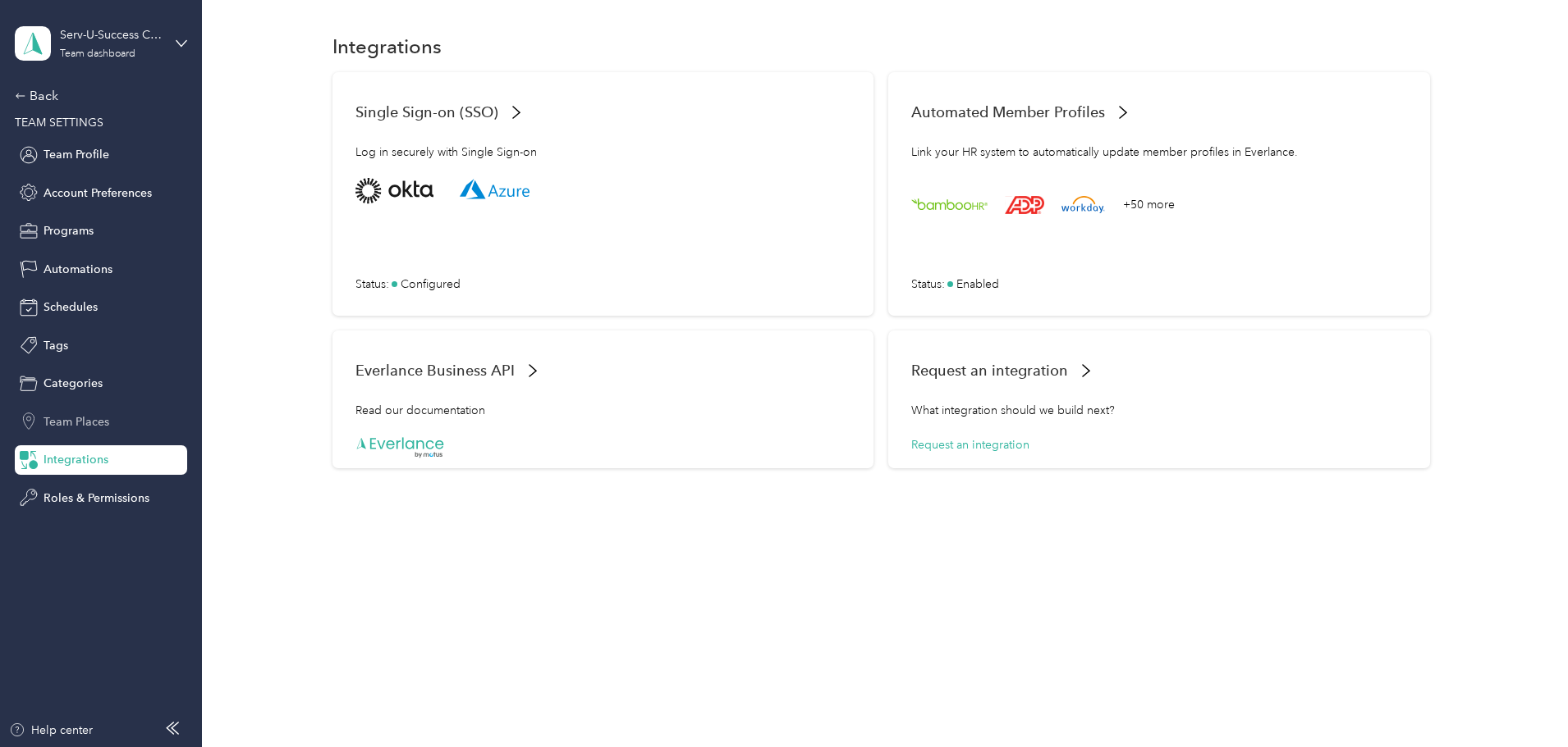
click at [67, 425] on span "Team Places" at bounding box center [76, 422] width 66 height 17
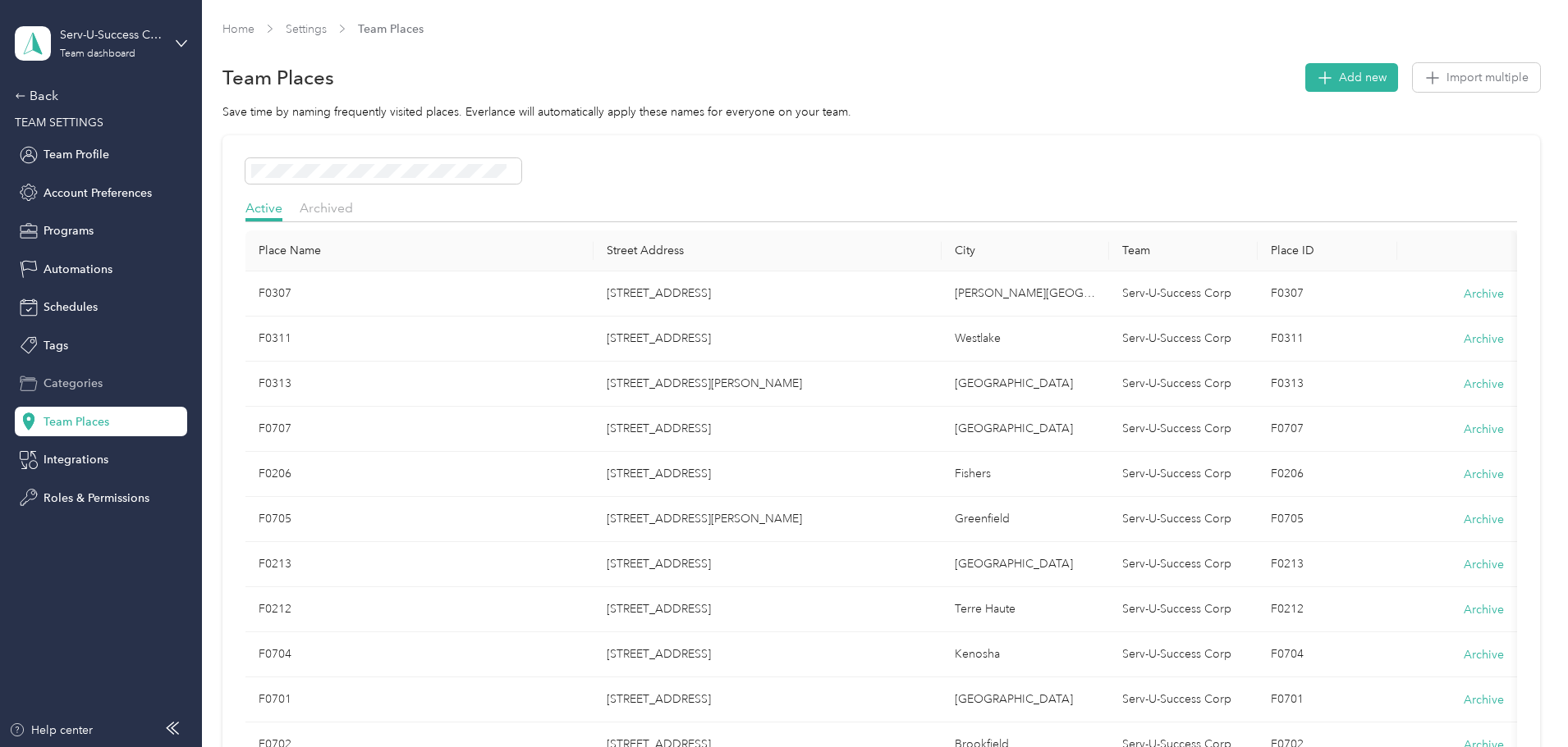
click at [67, 379] on span "Categories" at bounding box center [73, 383] width 59 height 17
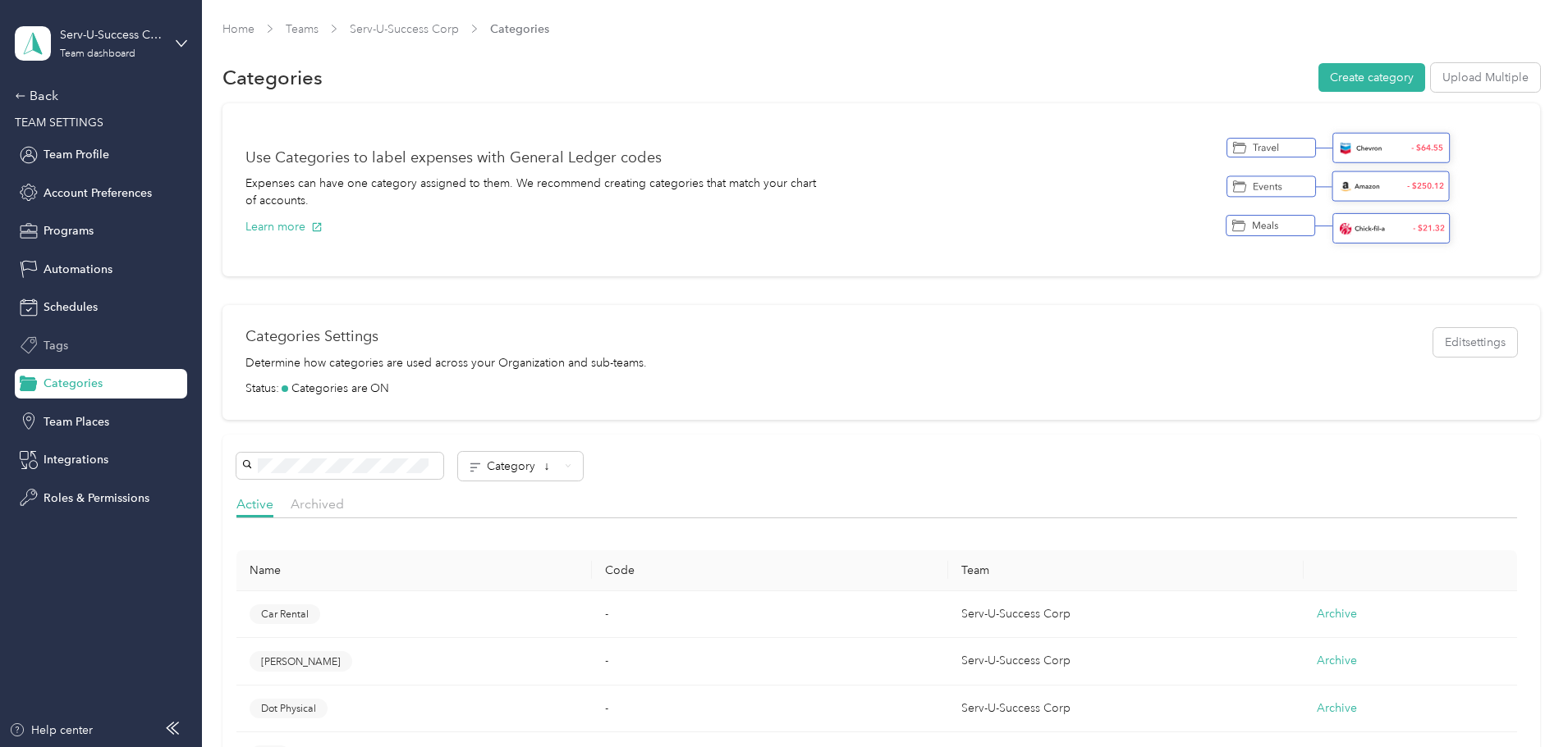
click at [66, 342] on span "Tags" at bounding box center [56, 345] width 25 height 17
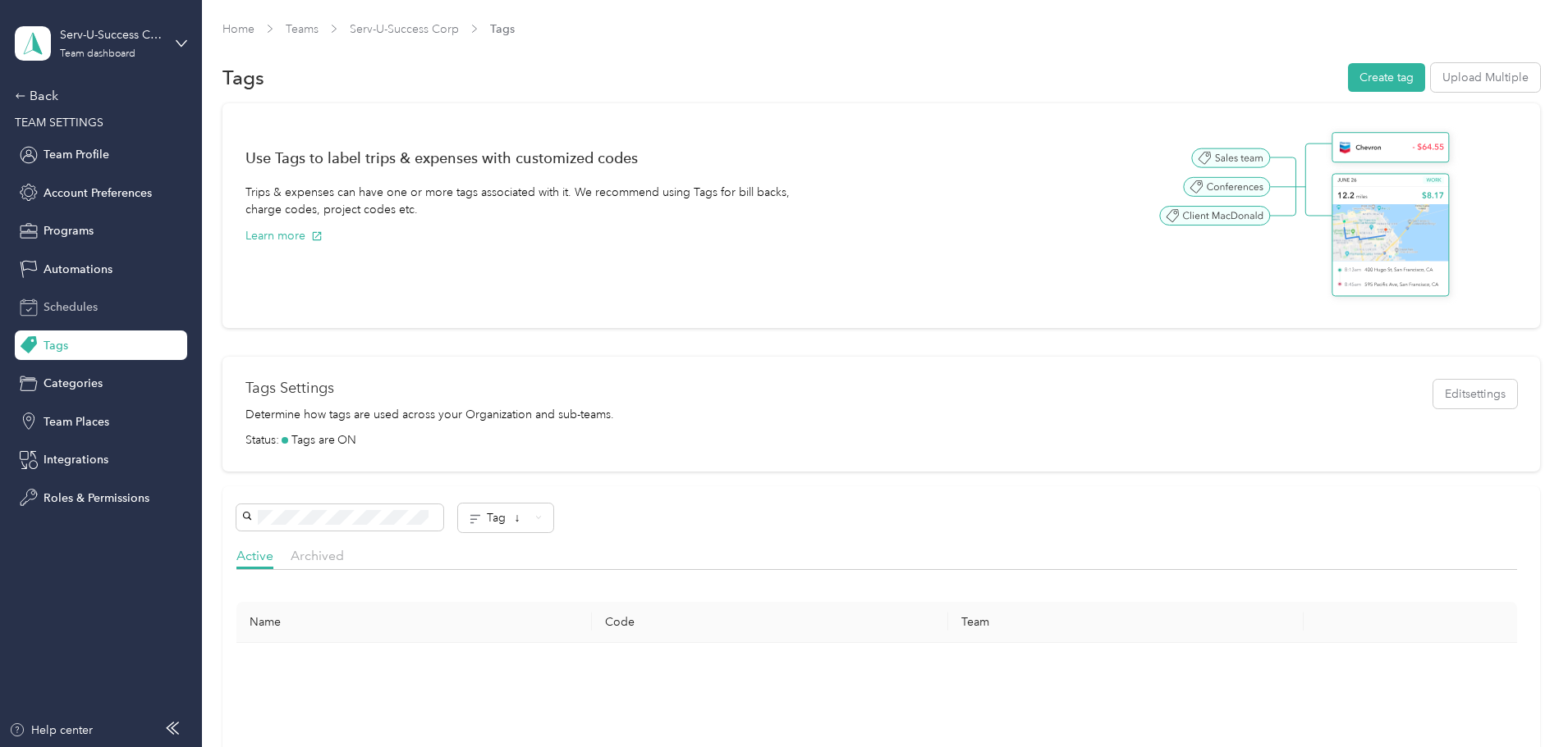
click at [68, 306] on span "Schedules" at bounding box center [70, 308] width 54 height 17
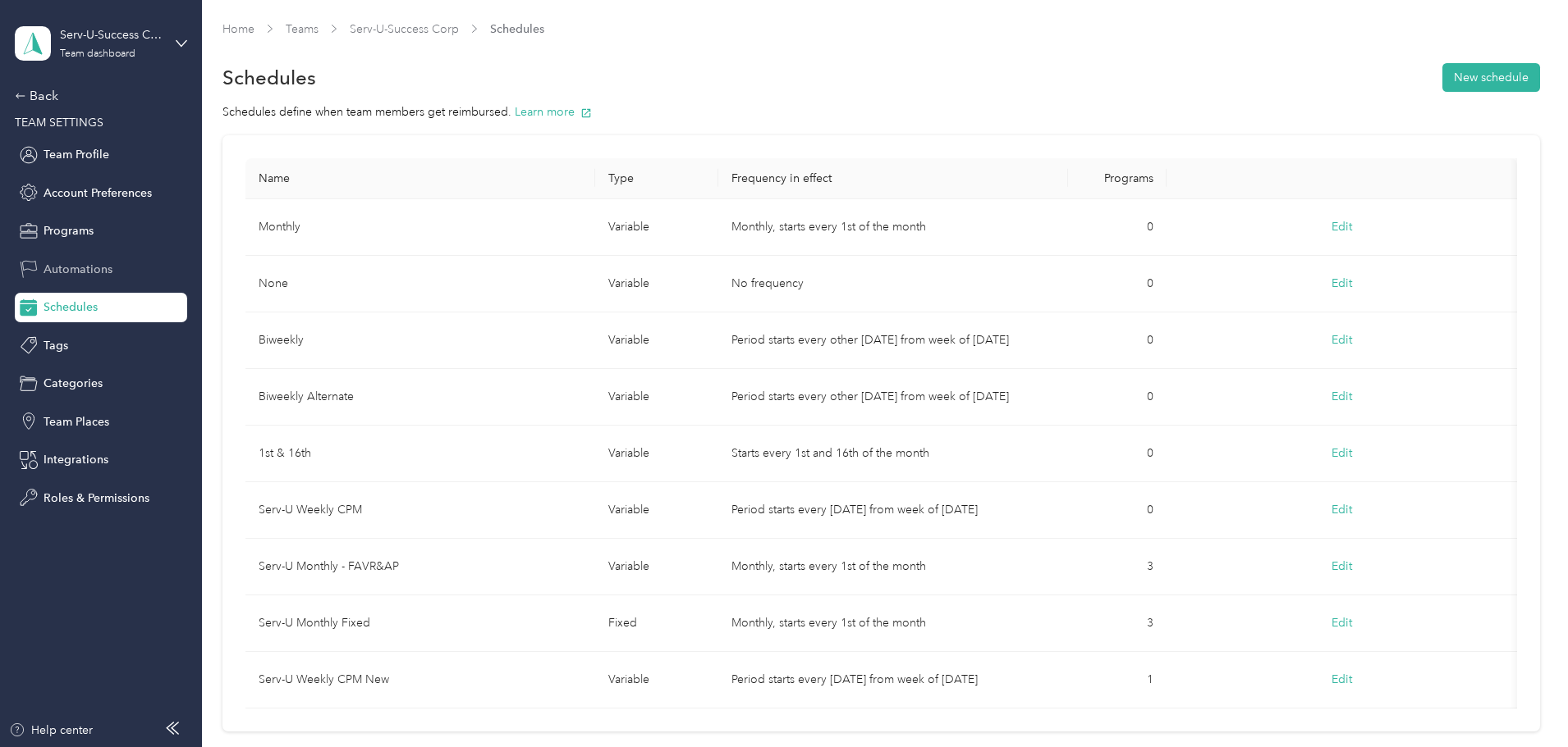
click at [67, 270] on span "Automations" at bounding box center [78, 270] width 69 height 17
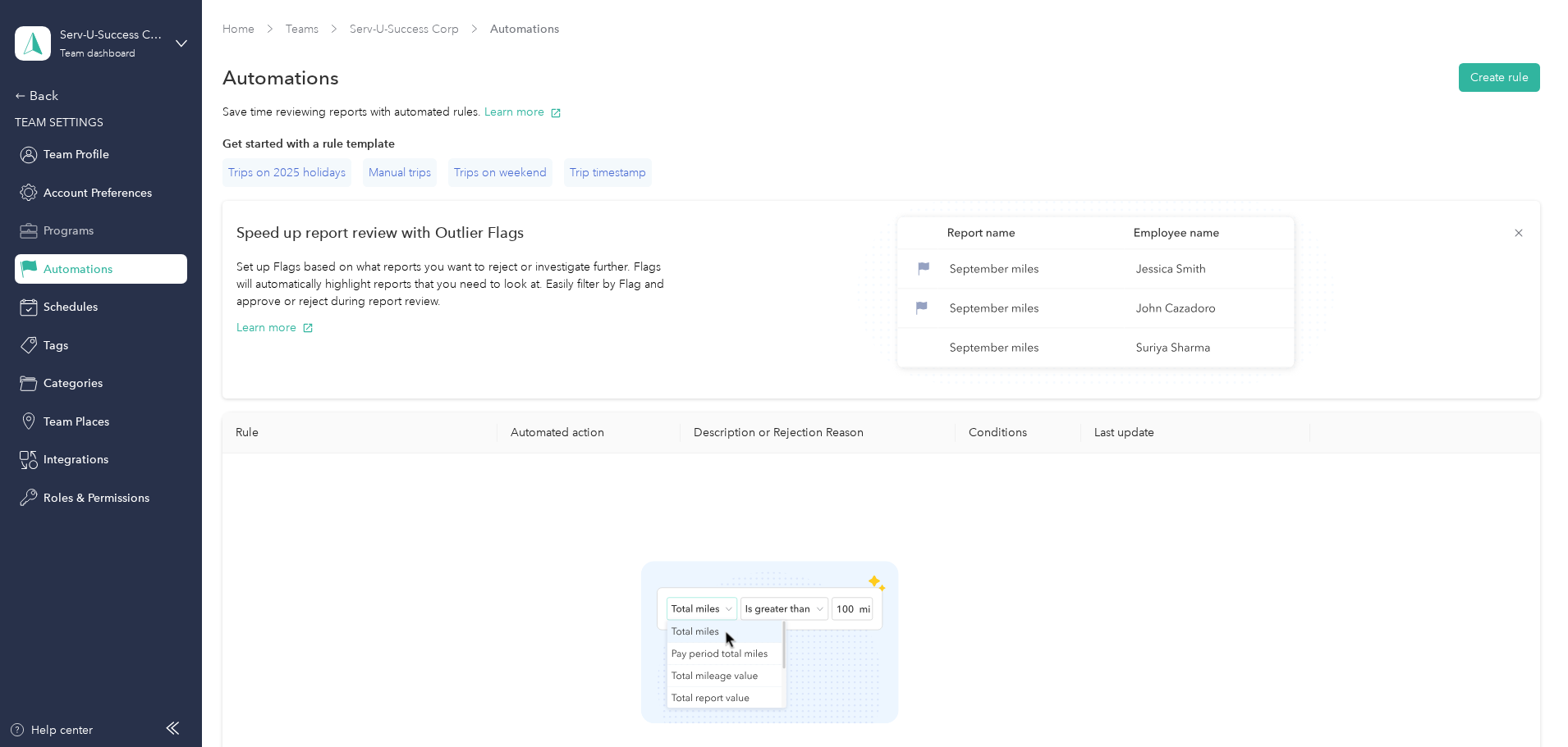
click at [67, 242] on div "Programs" at bounding box center [101, 231] width 172 height 29
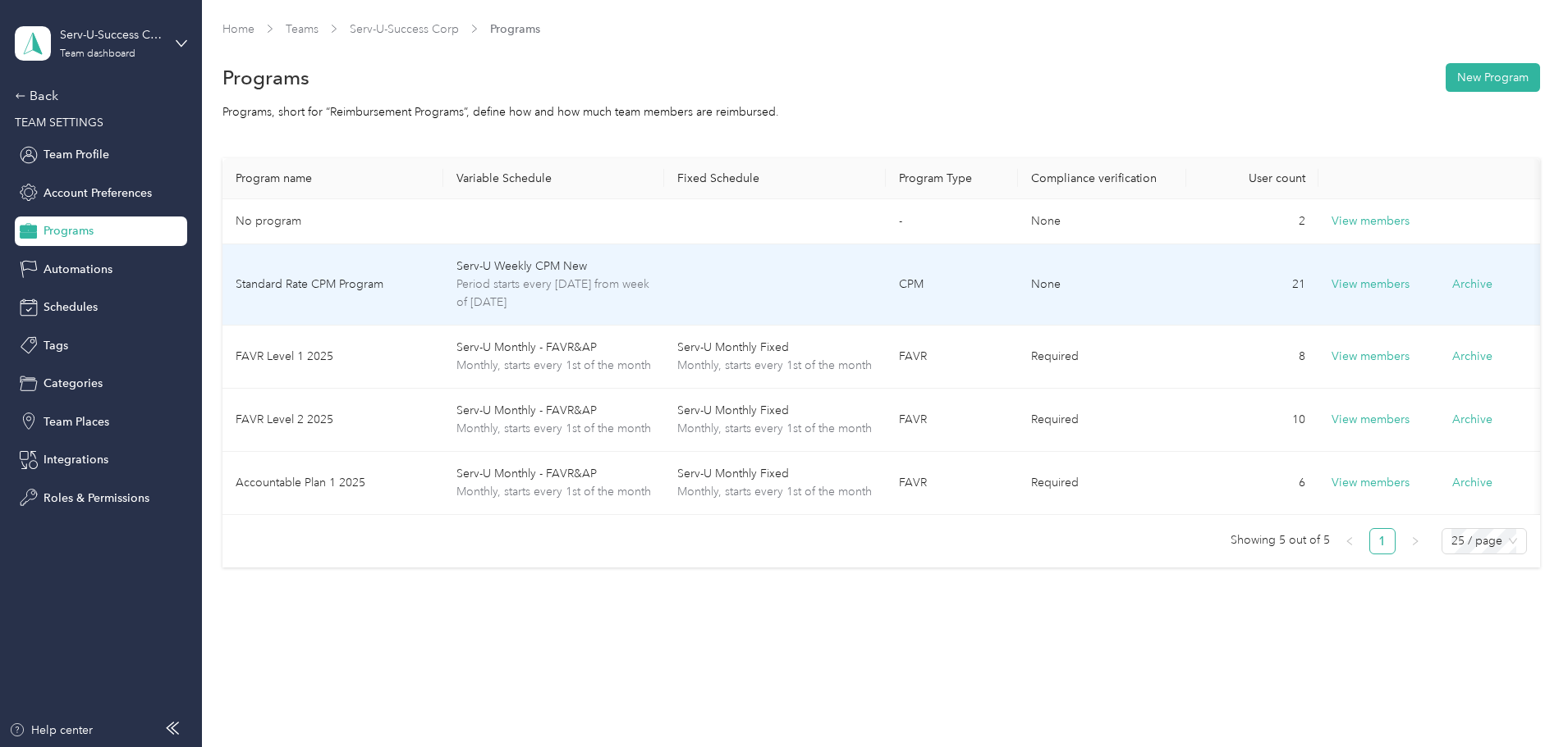
click at [444, 306] on td "Standard Rate CPM Program" at bounding box center [332, 286] width 220 height 82
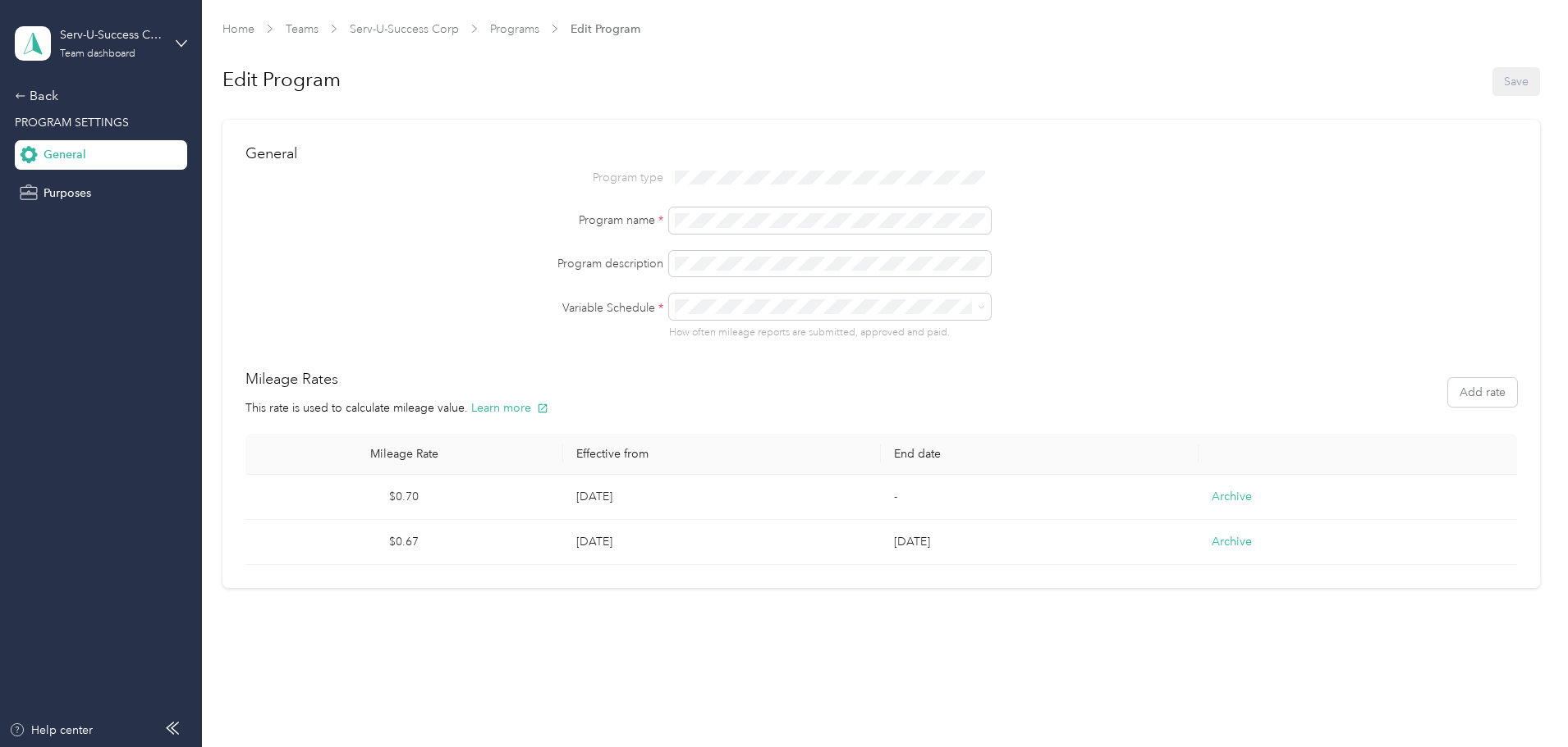
click at [109, 117] on span "PROGRAM SETTINGS" at bounding box center [72, 122] width 114 height 14
click at [49, 99] on div "Back" at bounding box center [97, 96] width 164 height 20
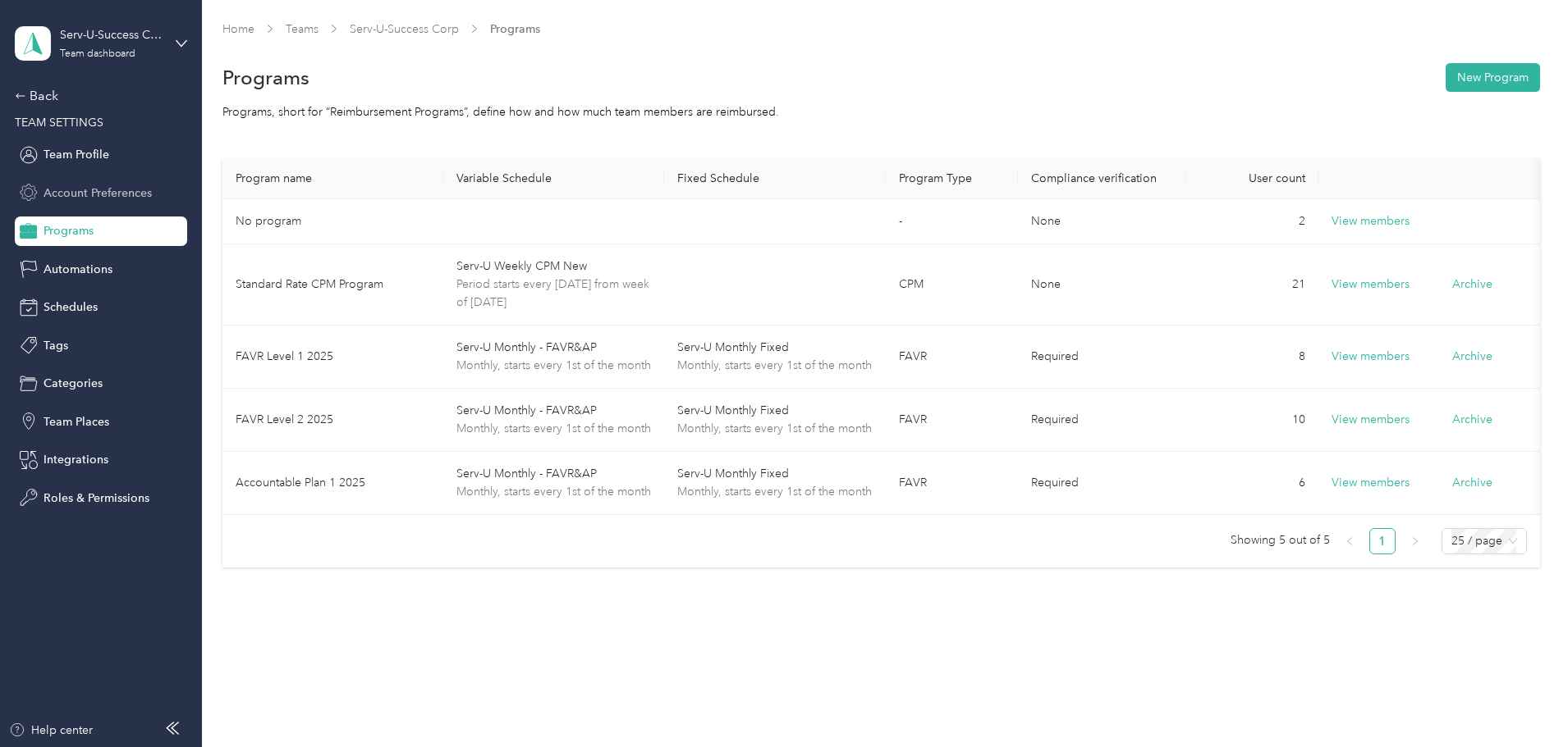
click at [58, 189] on span "Account Preferences" at bounding box center [98, 193] width 108 height 17
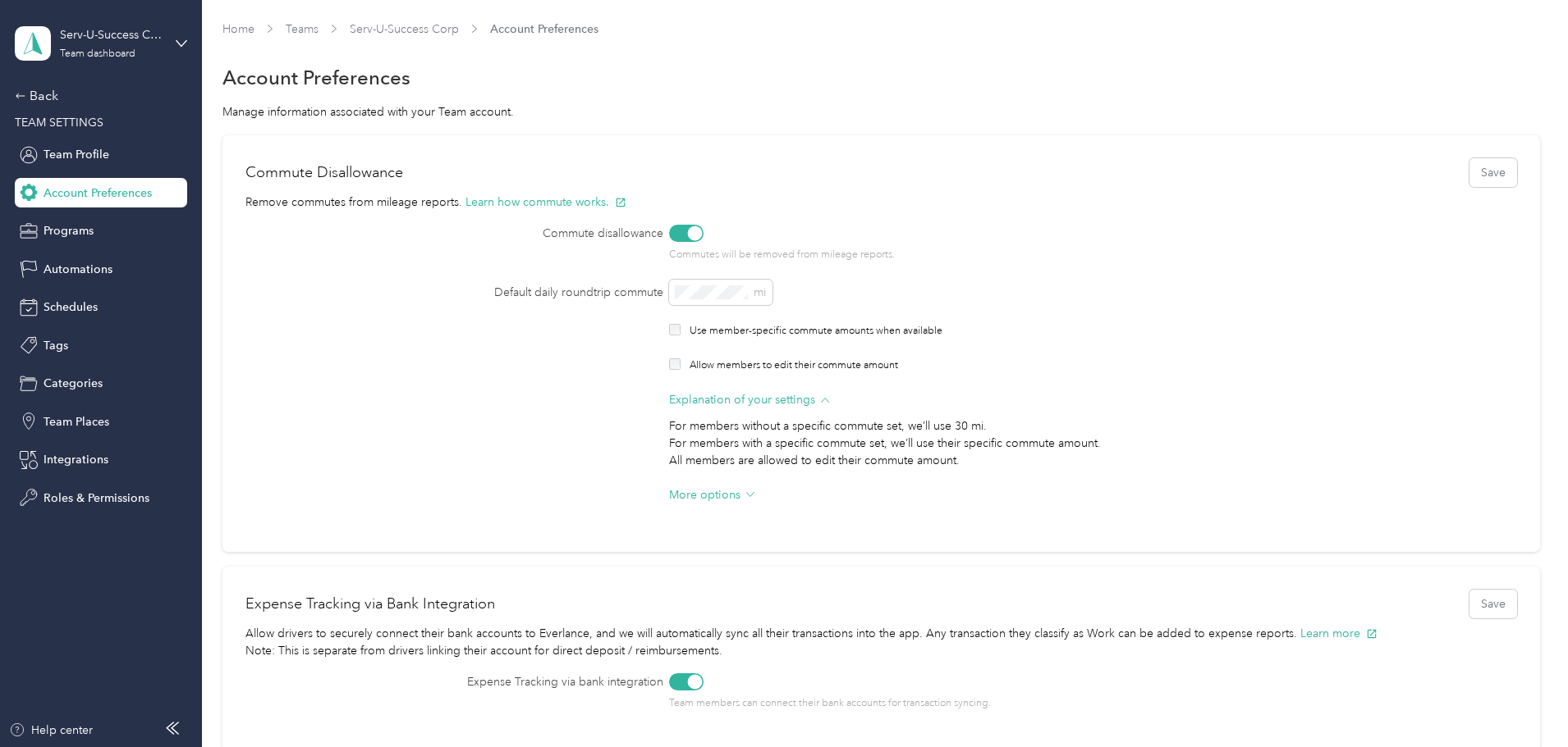
click at [703, 236] on div at bounding box center [695, 234] width 15 height 15
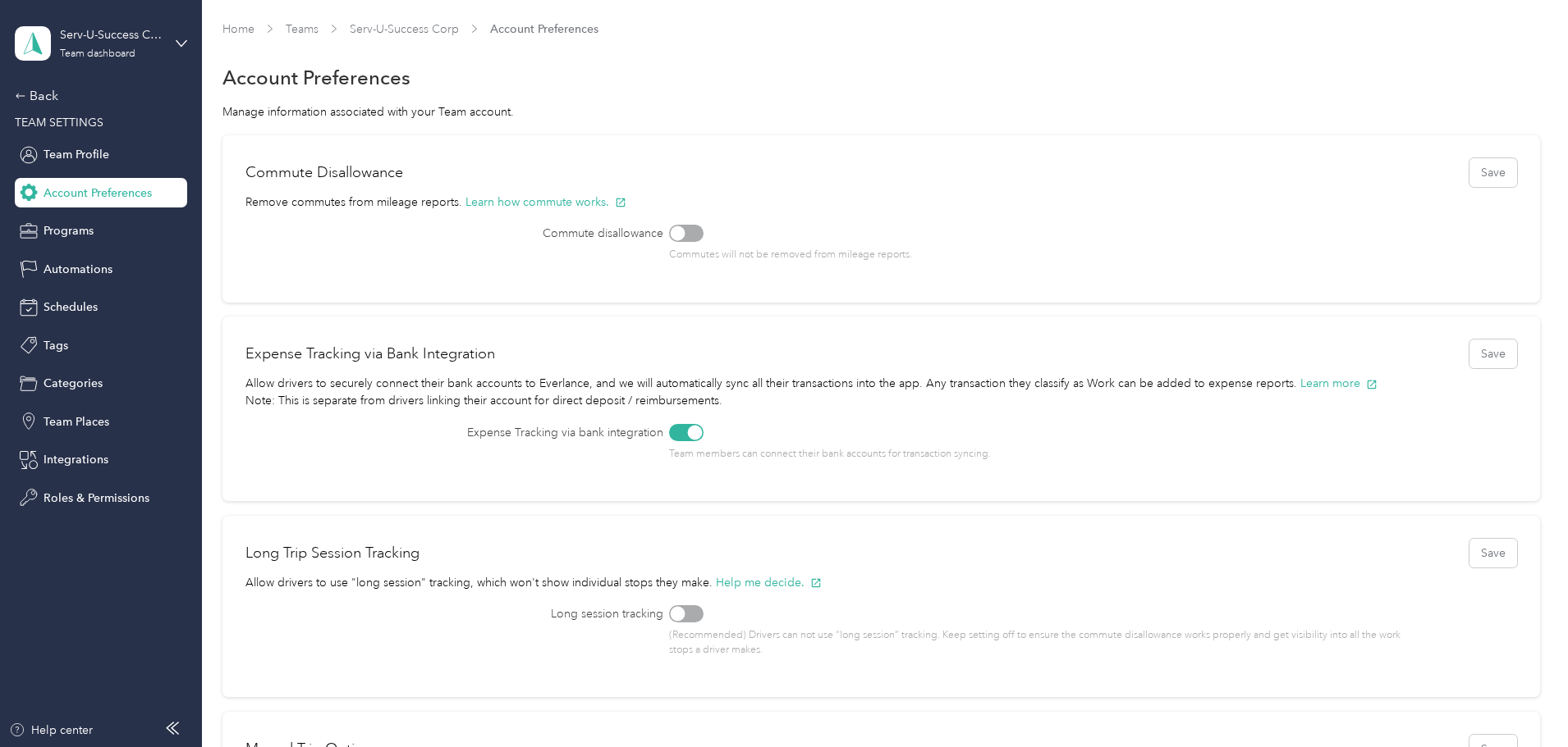
click at [580, 290] on div "Commute Disallowance Save Remove commutes from mileage reports. Learn how commu…" at bounding box center [880, 219] width 1317 height 167
click at [1469, 167] on button "Save" at bounding box center [1493, 173] width 47 height 28
click at [67, 151] on span "Team Profile" at bounding box center [76, 155] width 66 height 17
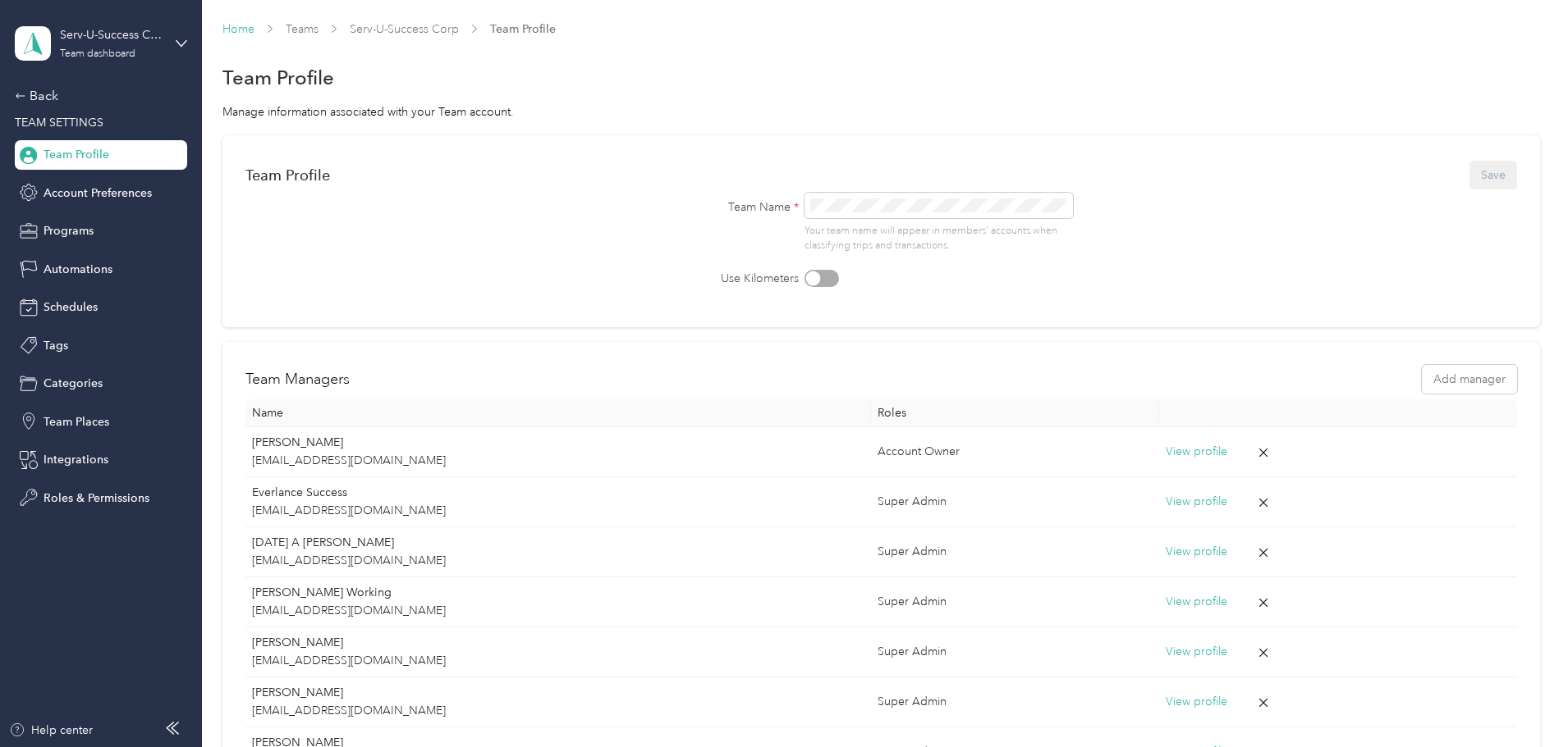
click at [255, 30] on link "Home" at bounding box center [238, 28] width 32 height 14
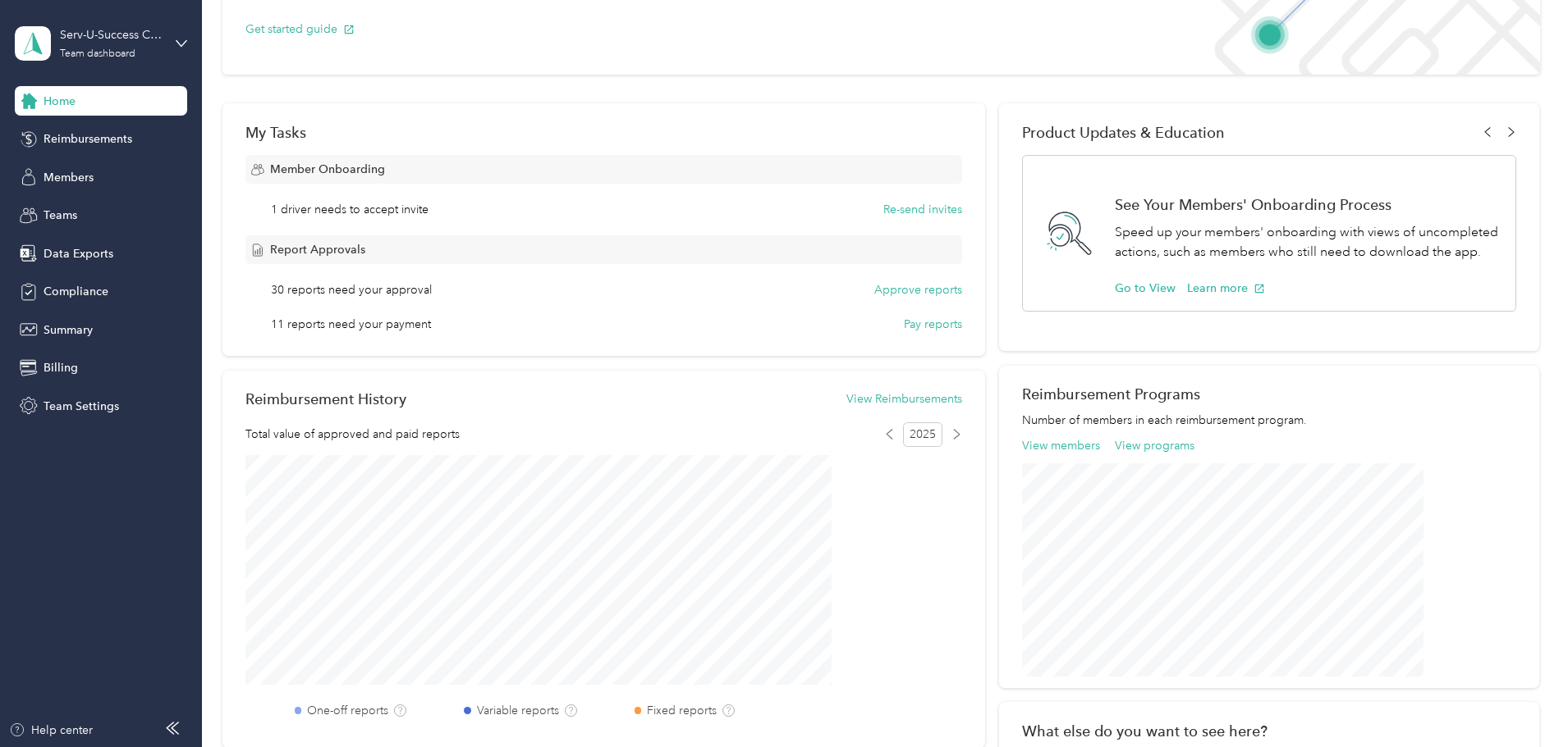
scroll to position [164, 0]
click at [883, 210] on button "Re-send invites" at bounding box center [922, 212] width 79 height 17
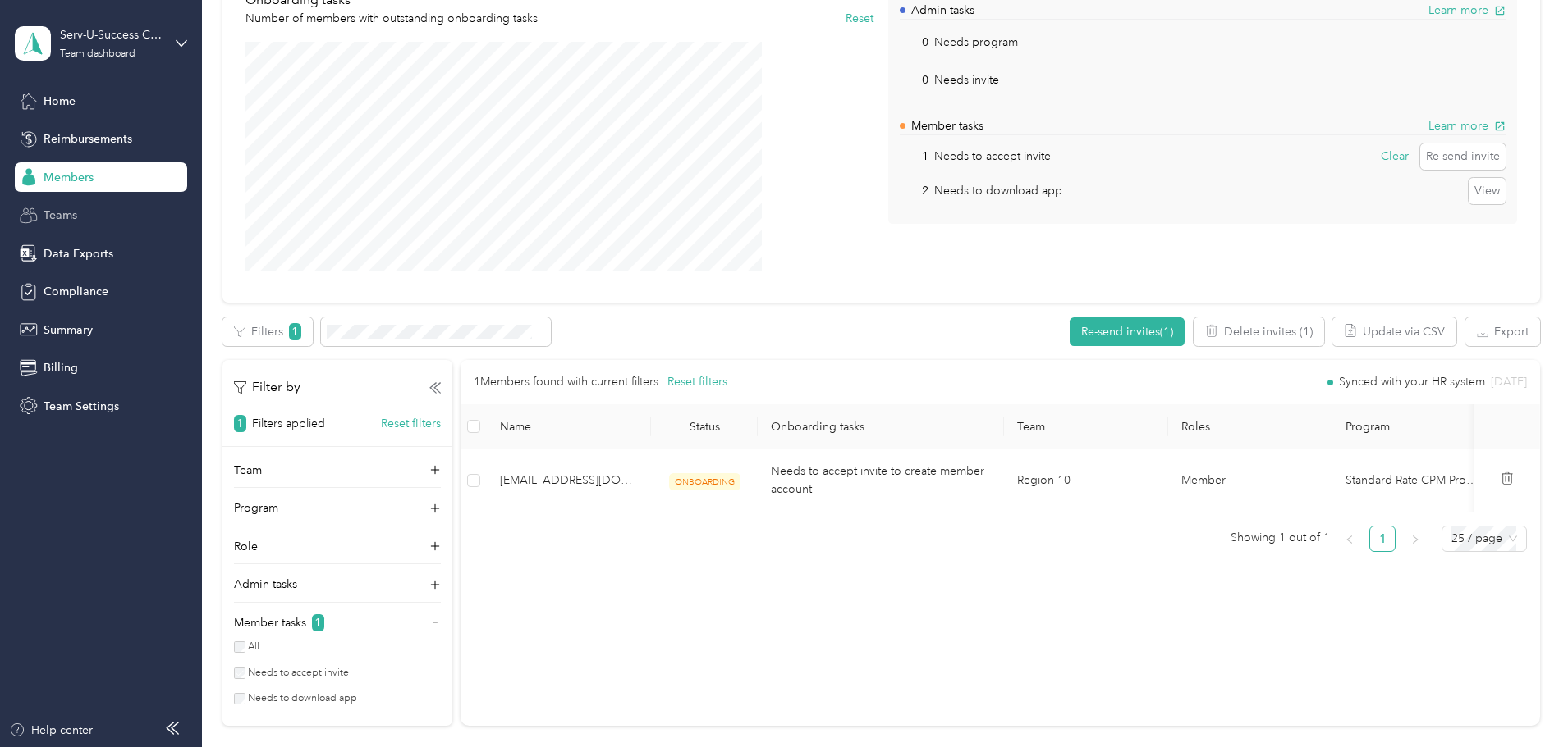
click at [67, 211] on span "Teams" at bounding box center [60, 215] width 33 height 17
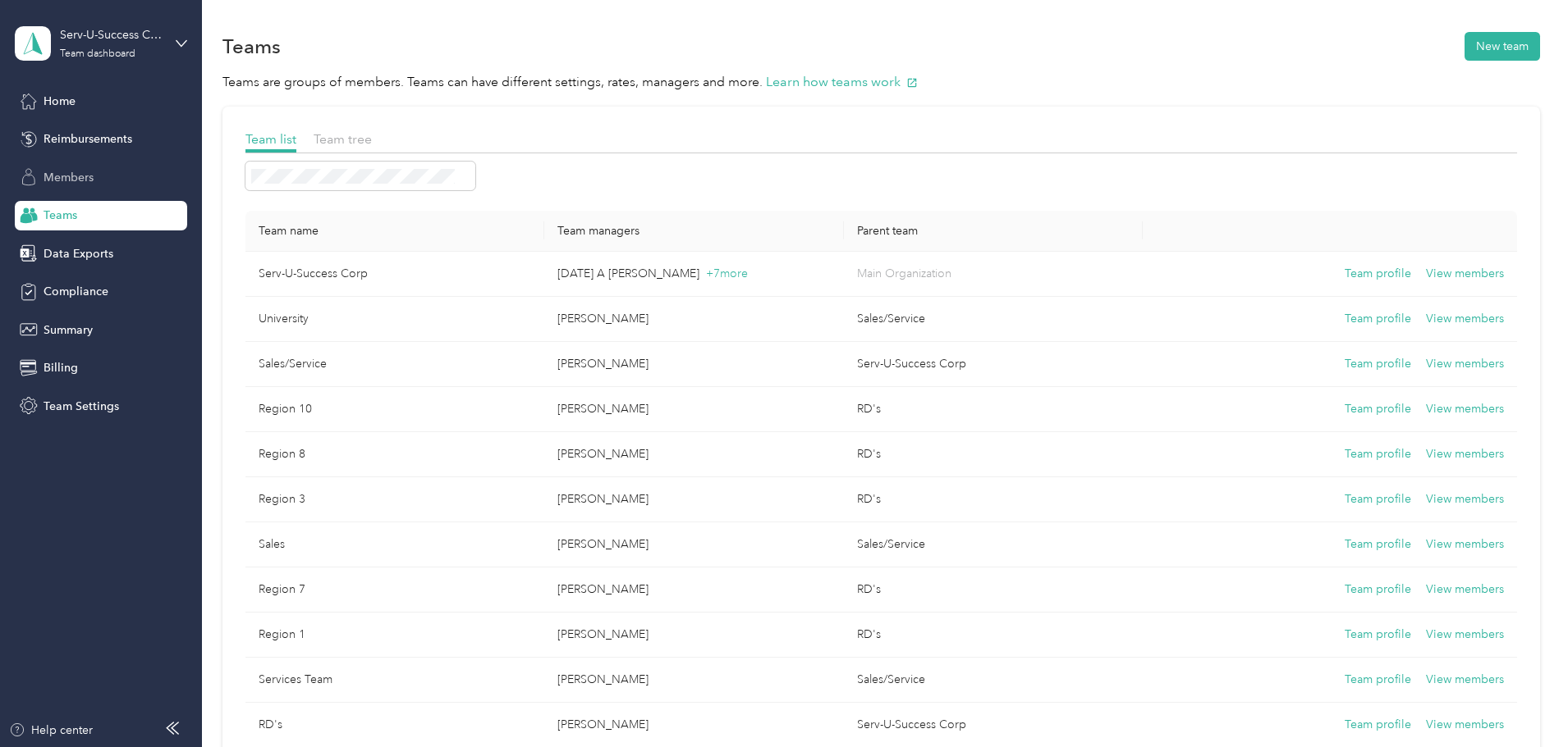
click at [64, 172] on span "Members" at bounding box center [68, 177] width 50 height 17
